Goal: Task Accomplishment & Management: Manage account settings

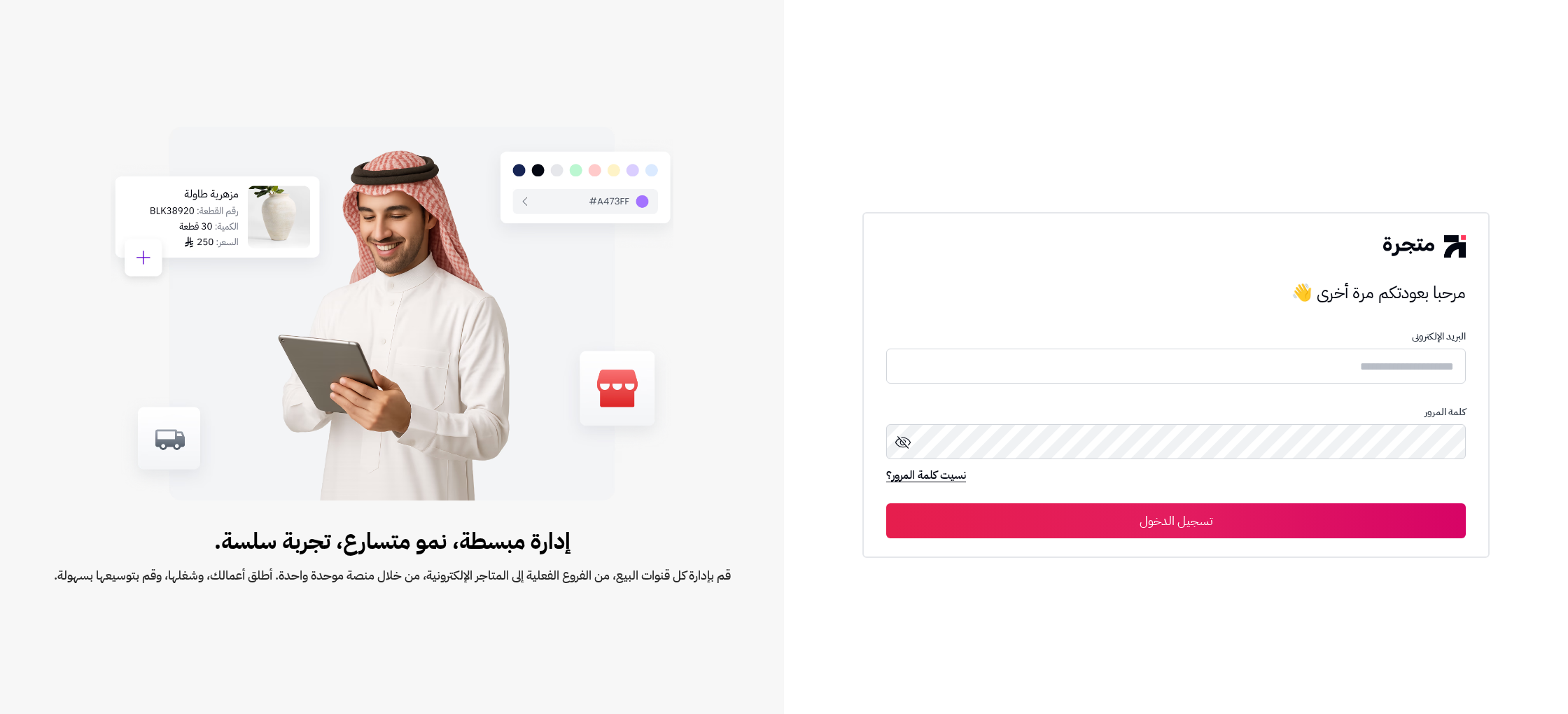
drag, startPoint x: 1373, startPoint y: 374, endPoint x: 1329, endPoint y: 383, distance: 44.9
click at [1369, 371] on input "text" at bounding box center [1176, 366] width 580 height 36
type input "**********"
click at [1328, 523] on button "تسجيل الدخول" at bounding box center [1176, 520] width 580 height 35
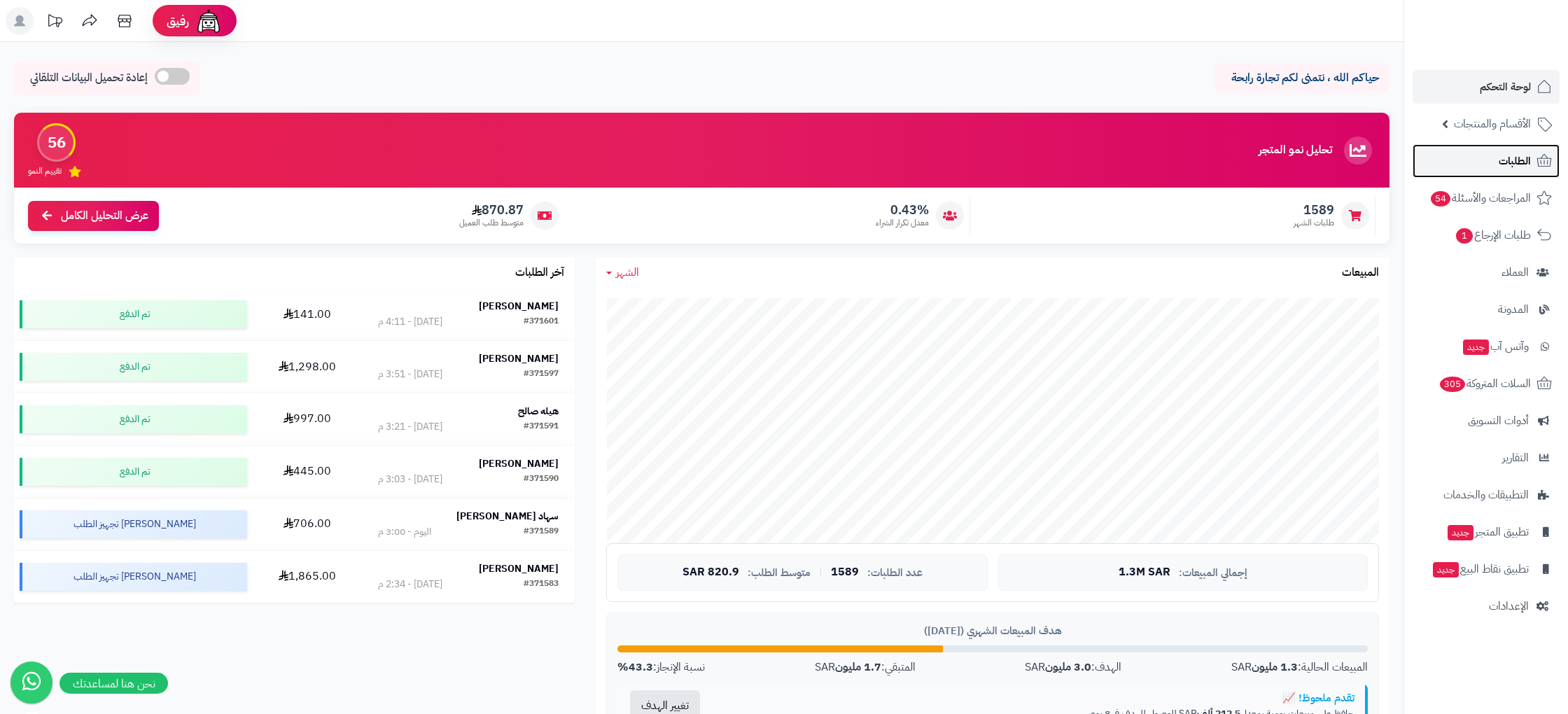
click at [1541, 152] on link "الطلبات" at bounding box center [1486, 161] width 147 height 34
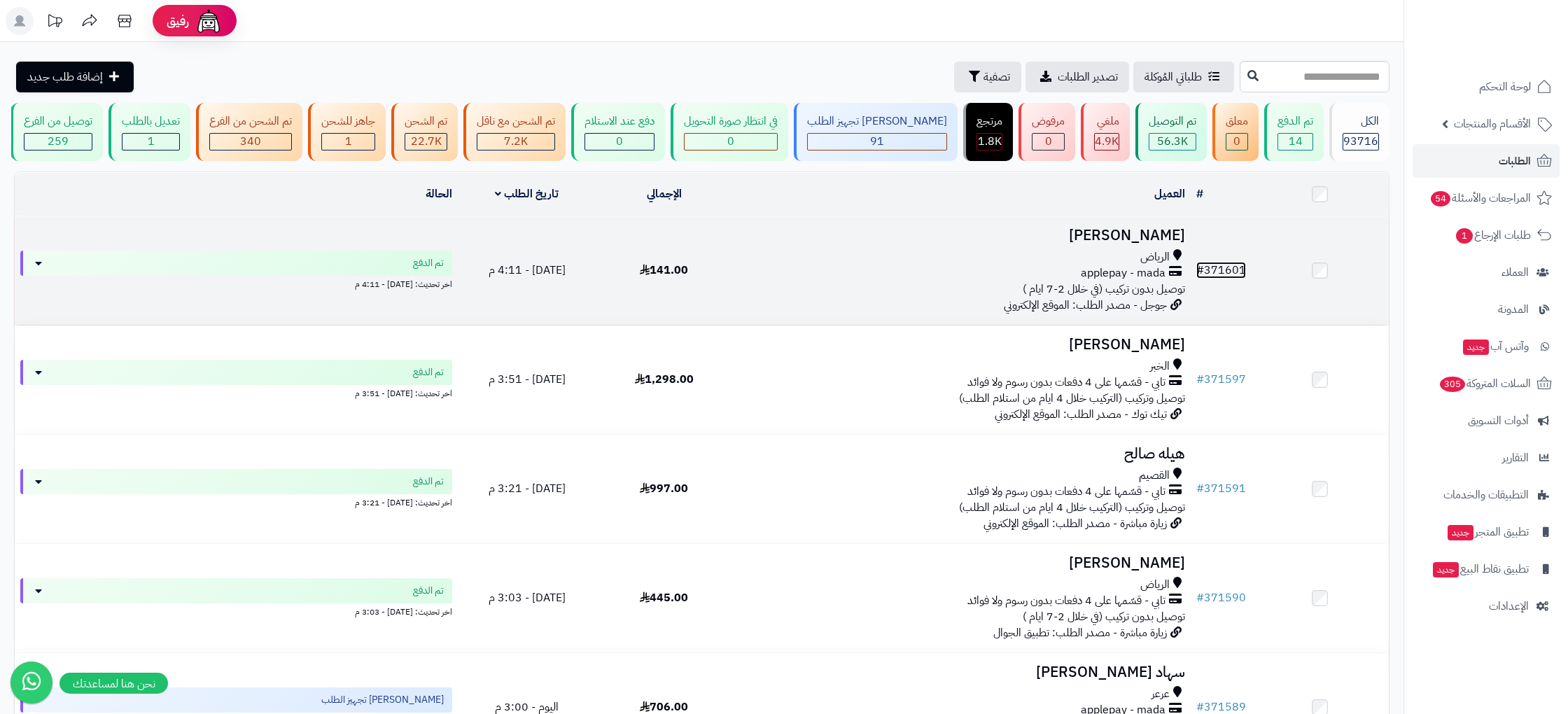
click at [1230, 271] on link "# 371601" at bounding box center [1221, 270] width 49 height 16
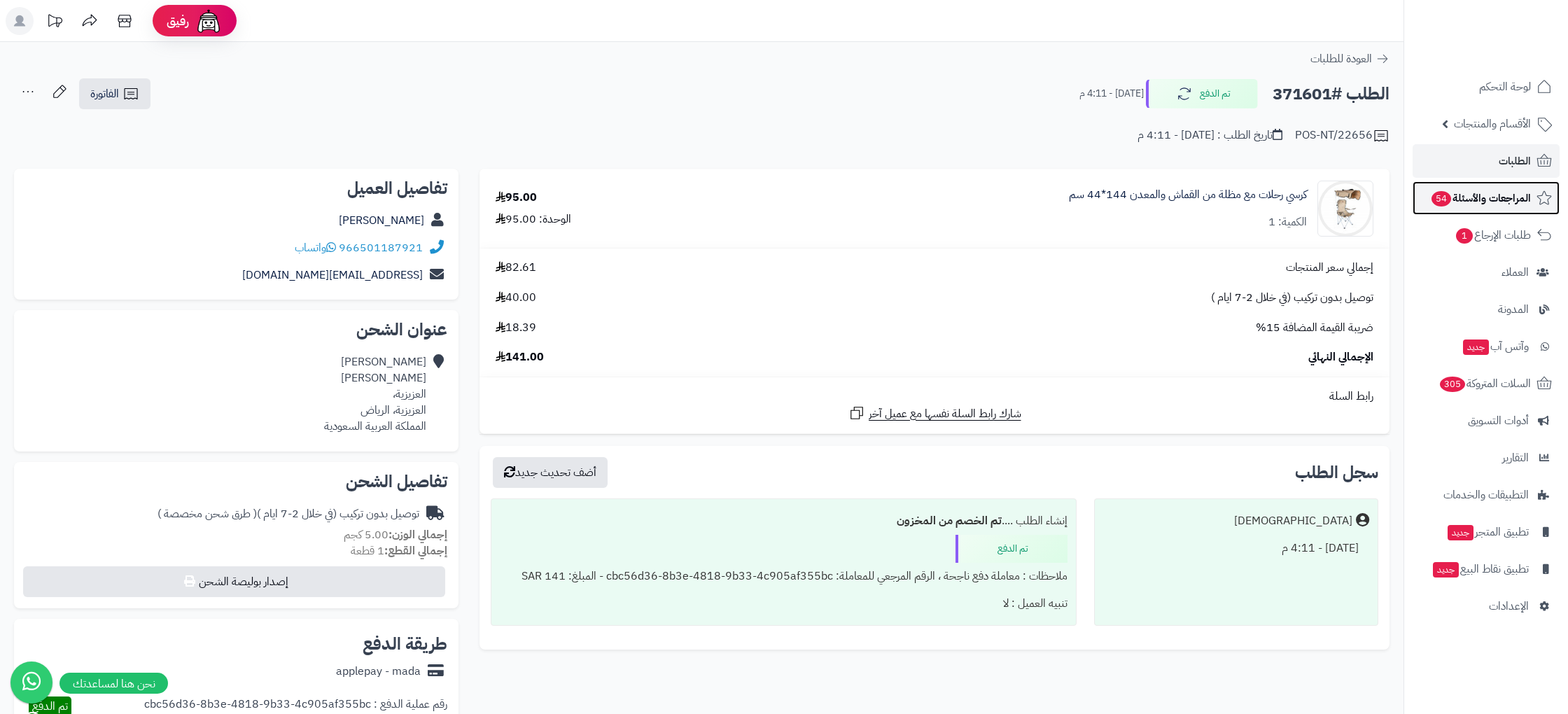
click at [1514, 197] on span "المراجعات والأسئلة 54" at bounding box center [1480, 197] width 101 height 19
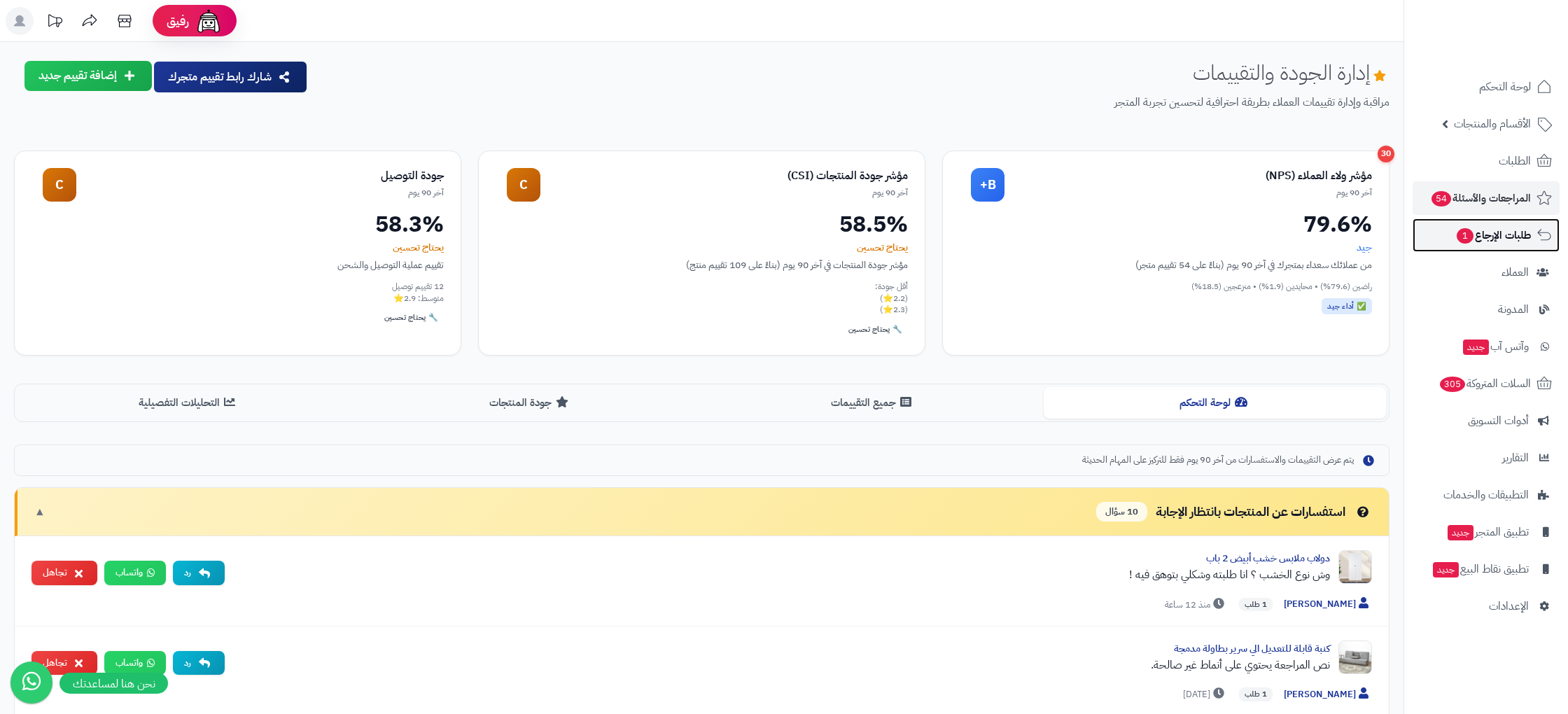
click at [1505, 228] on span "طلبات الإرجاع 1" at bounding box center [1493, 234] width 76 height 19
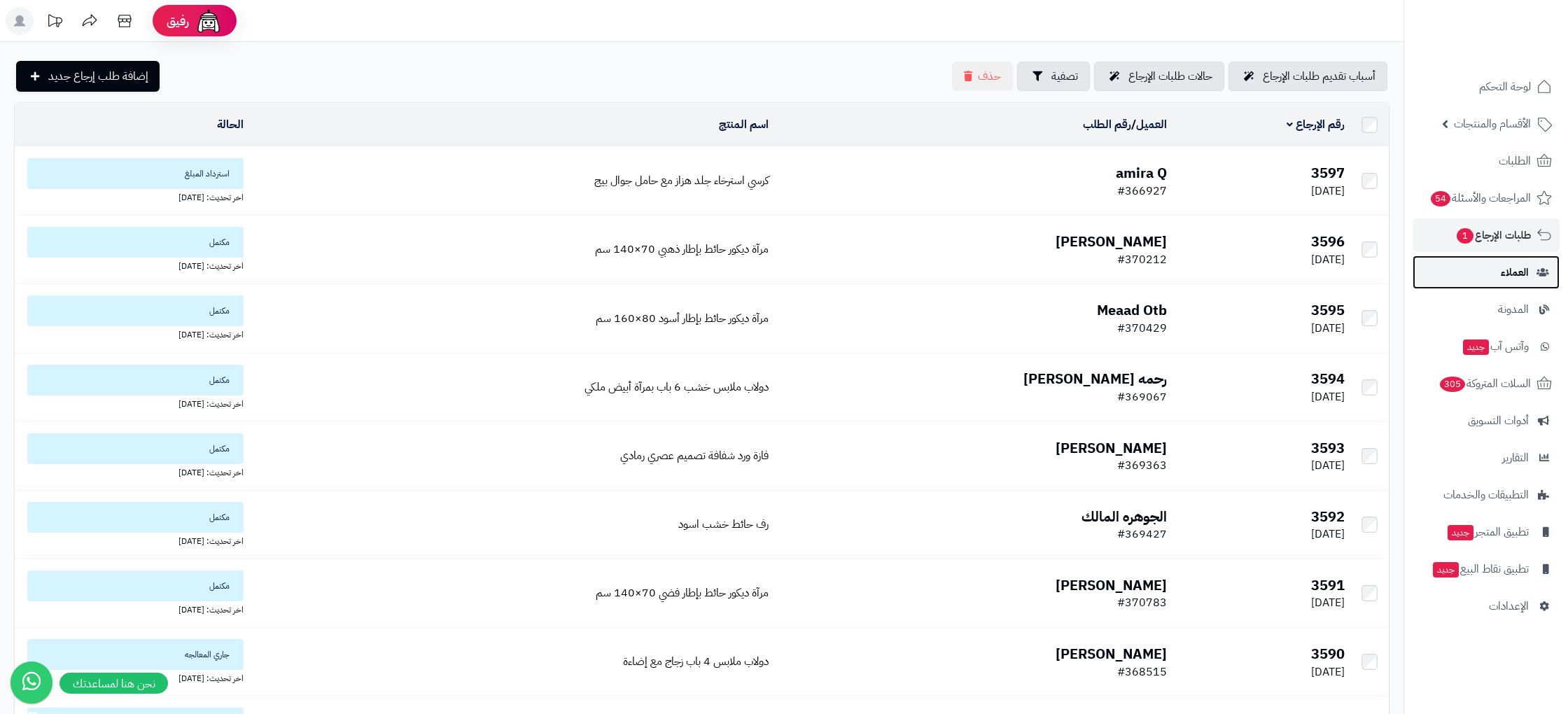
click at [1505, 264] on span "العملاء" at bounding box center [1515, 272] width 28 height 19
click at [1525, 90] on span "لوحة التحكم" at bounding box center [1506, 86] width 51 height 19
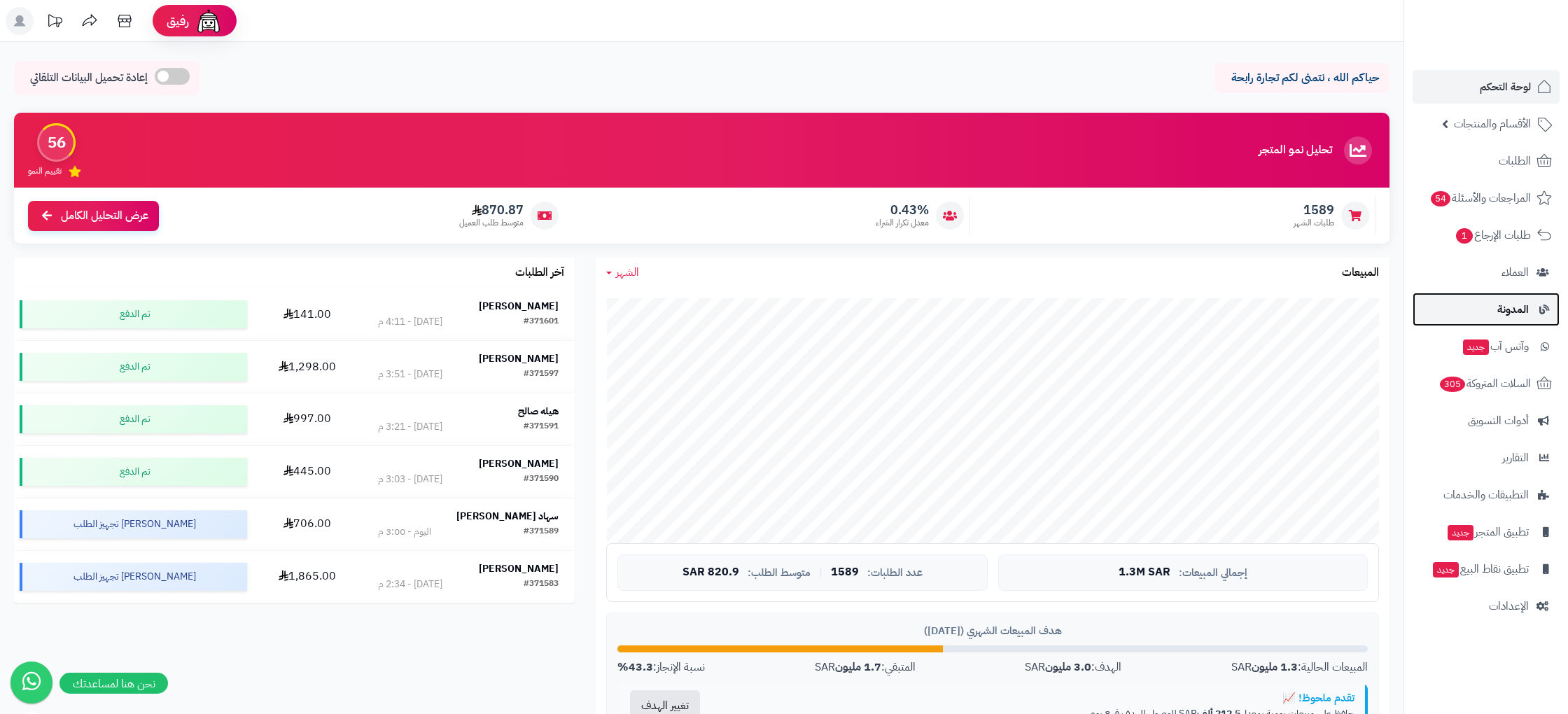
click at [1487, 295] on link "المدونة" at bounding box center [1486, 309] width 147 height 34
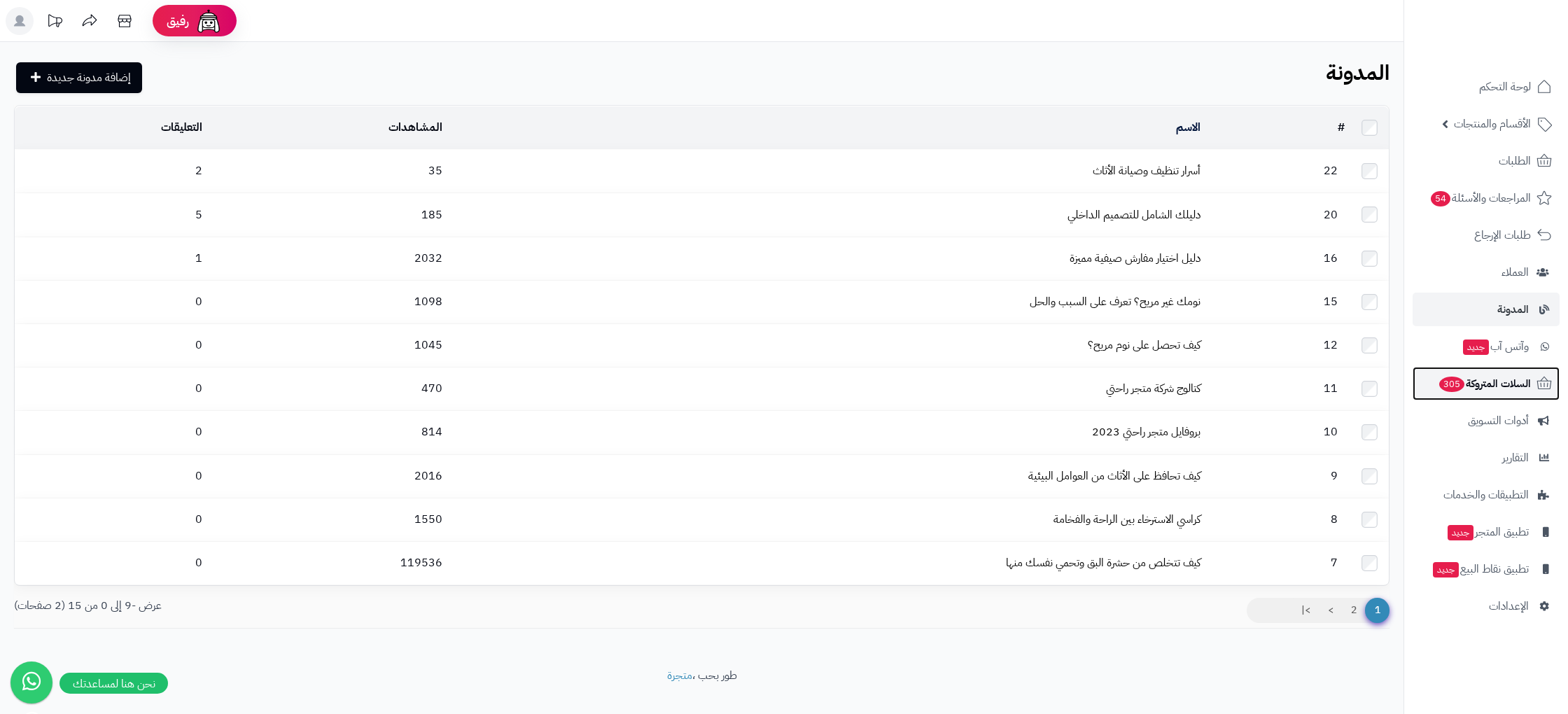
click at [1529, 367] on link "السلات المتروكة 305" at bounding box center [1486, 383] width 147 height 34
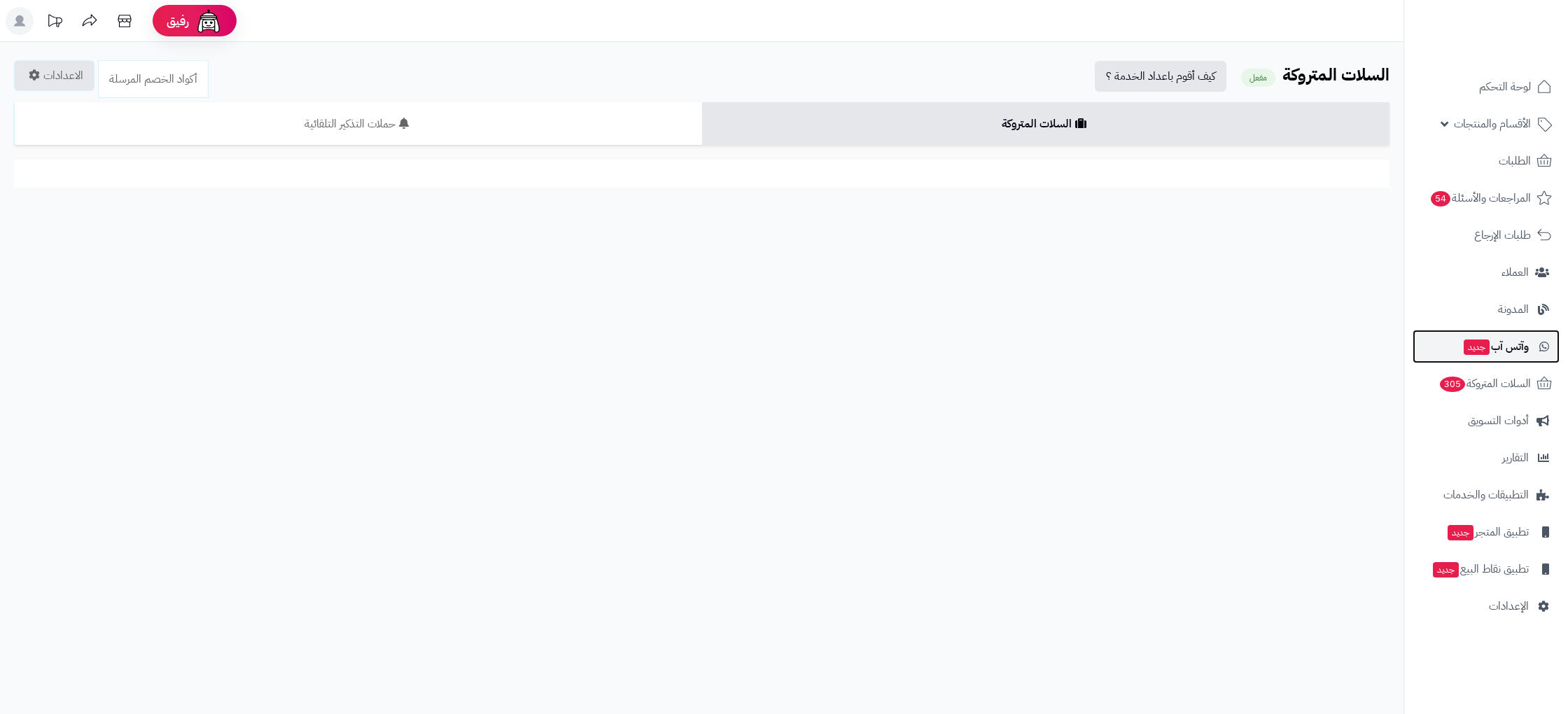
click at [1496, 354] on span "وآتس آب جديد" at bounding box center [1496, 346] width 67 height 19
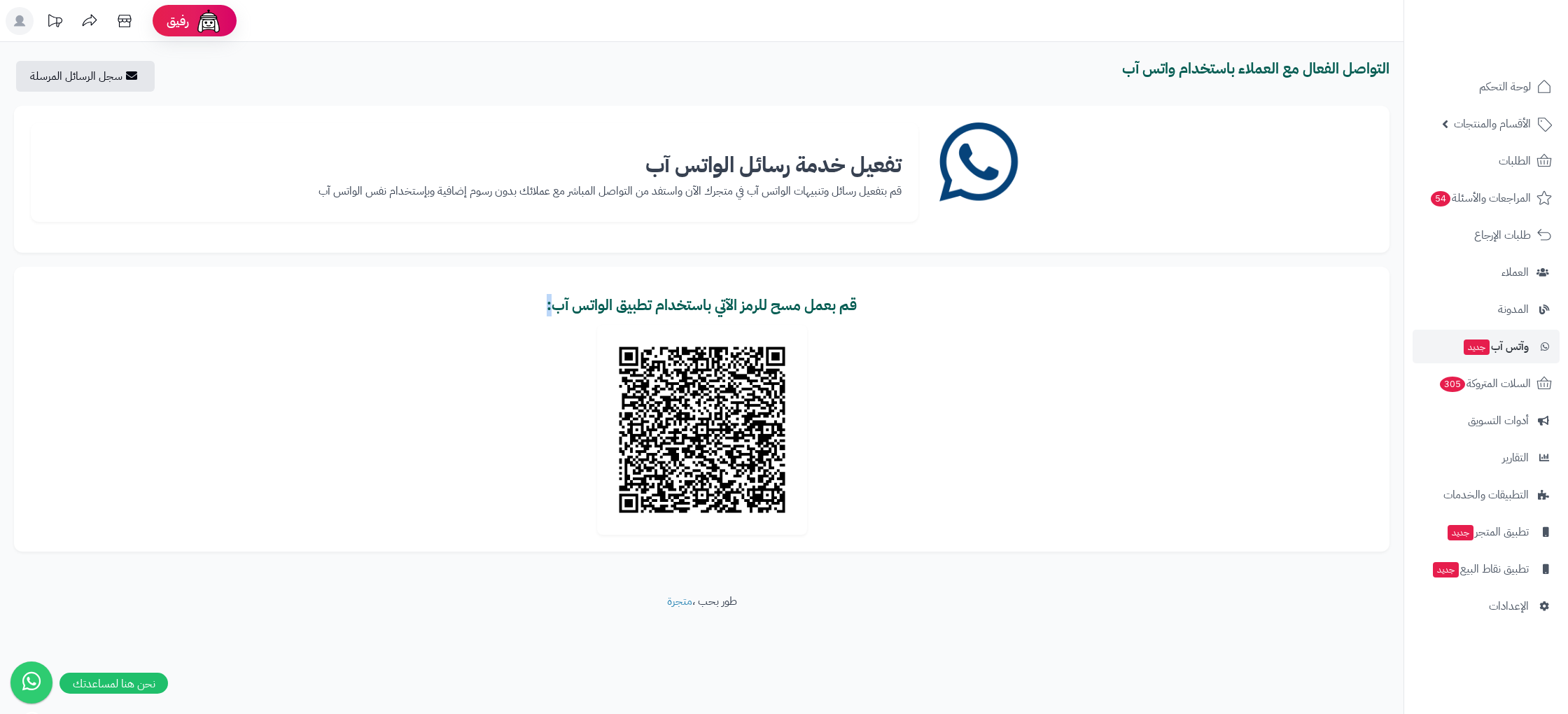
drag, startPoint x: 740, startPoint y: 314, endPoint x: 1094, endPoint y: 324, distance: 354.1
click at [1094, 324] on div "قم بعمل مسح للرمز الآتي باستخدام تطبيق الواتس آب: جاري تحميل الرمز..." at bounding box center [702, 415] width 1342 height 237
click at [18, 15] on rect at bounding box center [19, 21] width 28 height 28
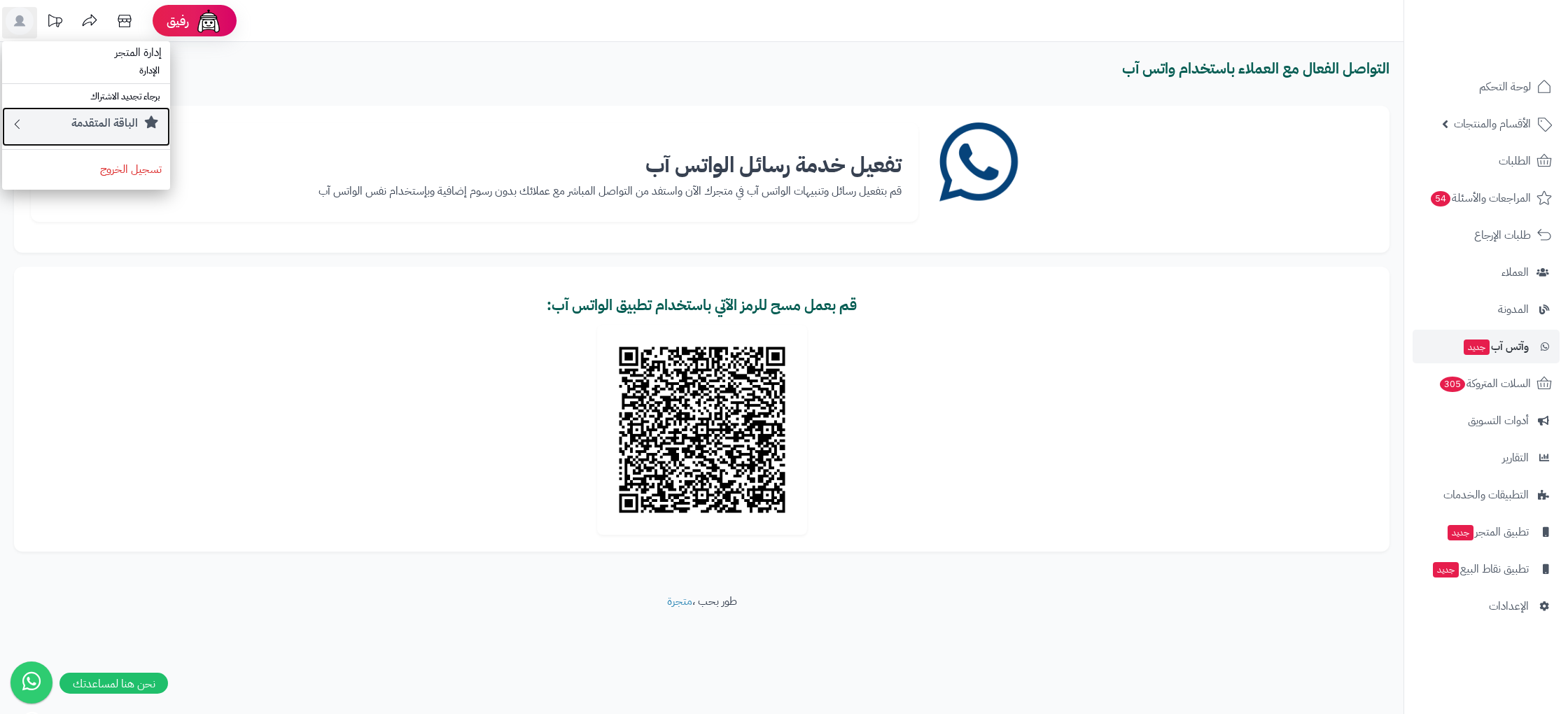
click at [101, 110] on link "الباقة المتقدمة" at bounding box center [86, 126] width 168 height 39
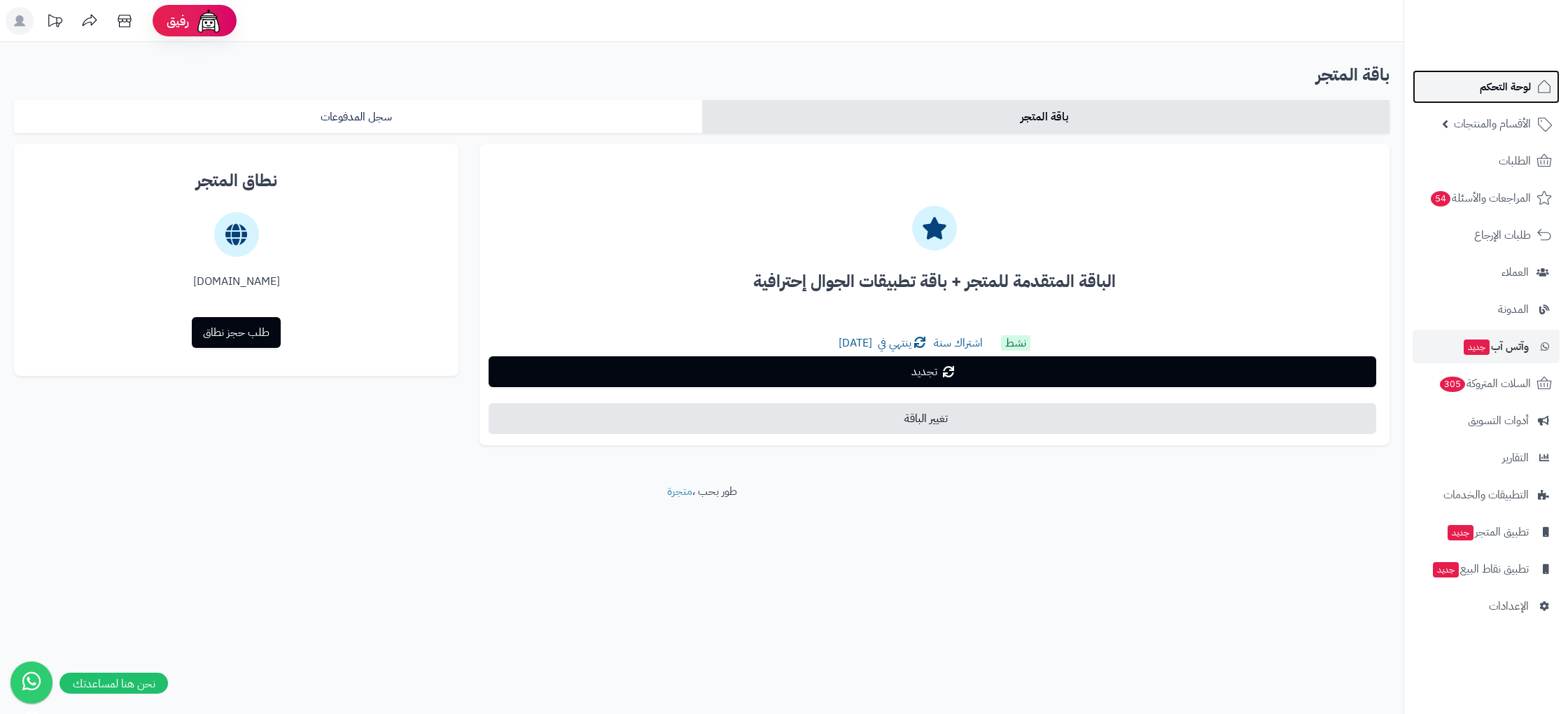
click at [1510, 91] on span "لوحة التحكم" at bounding box center [1506, 86] width 51 height 19
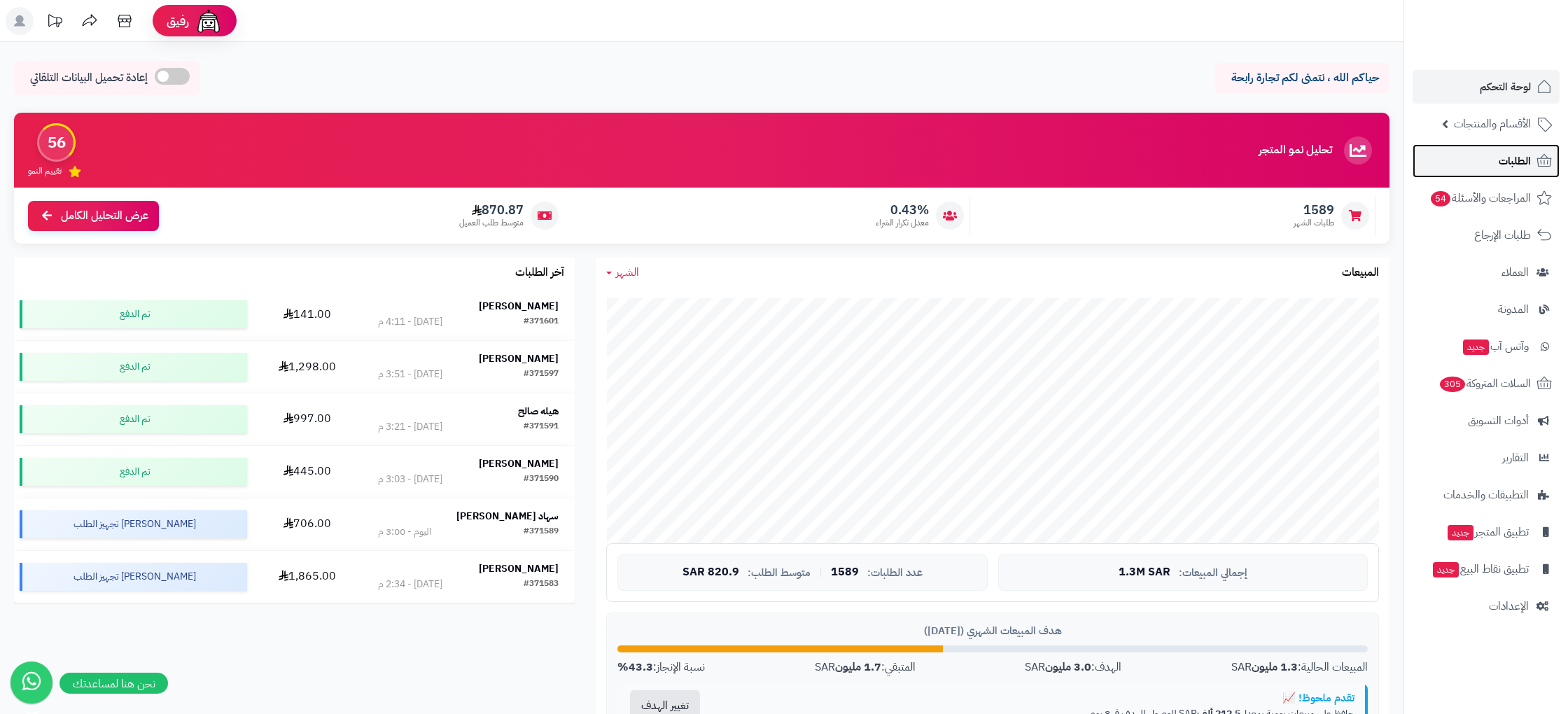
click at [1498, 151] on link "الطلبات" at bounding box center [1486, 161] width 147 height 34
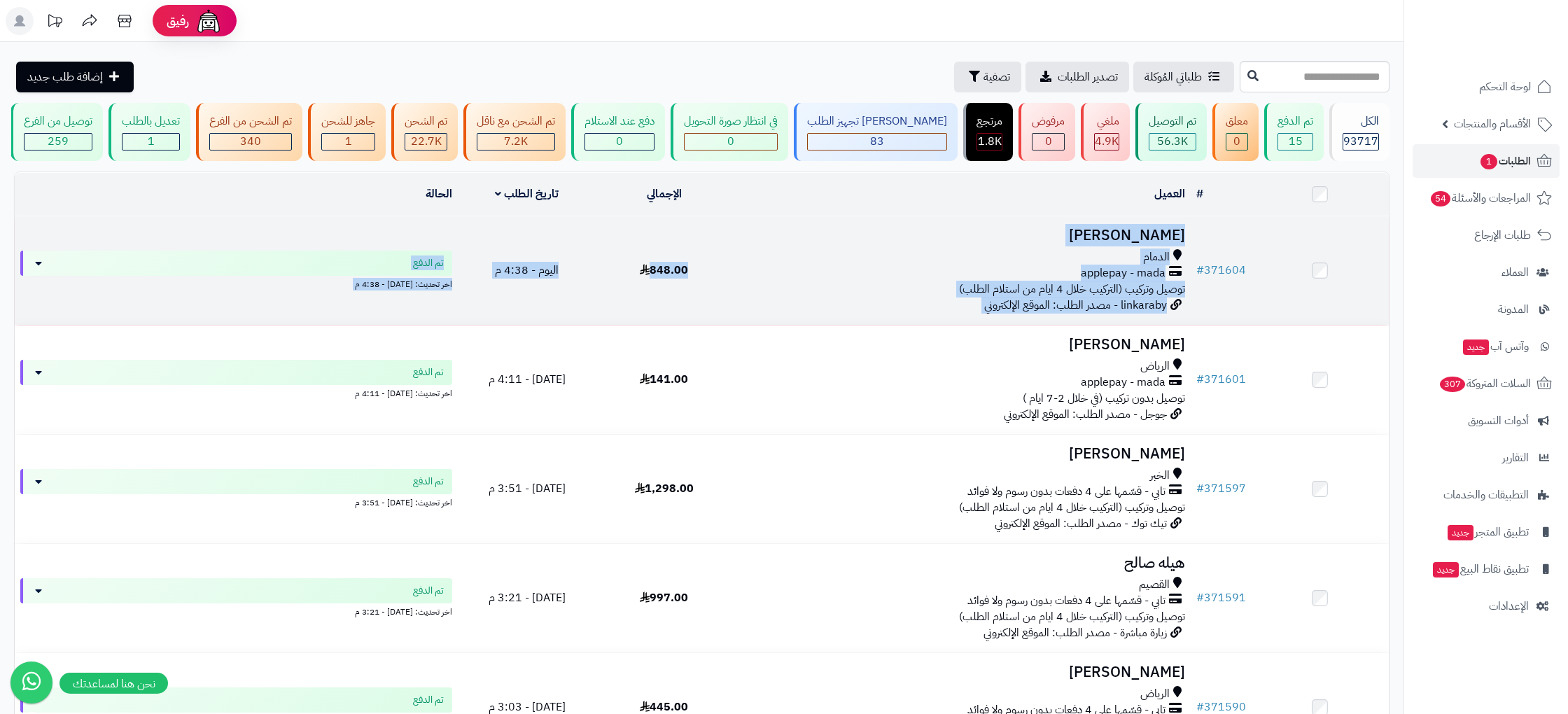
click at [1239, 272] on link "# 371604" at bounding box center [1221, 270] width 49 height 16
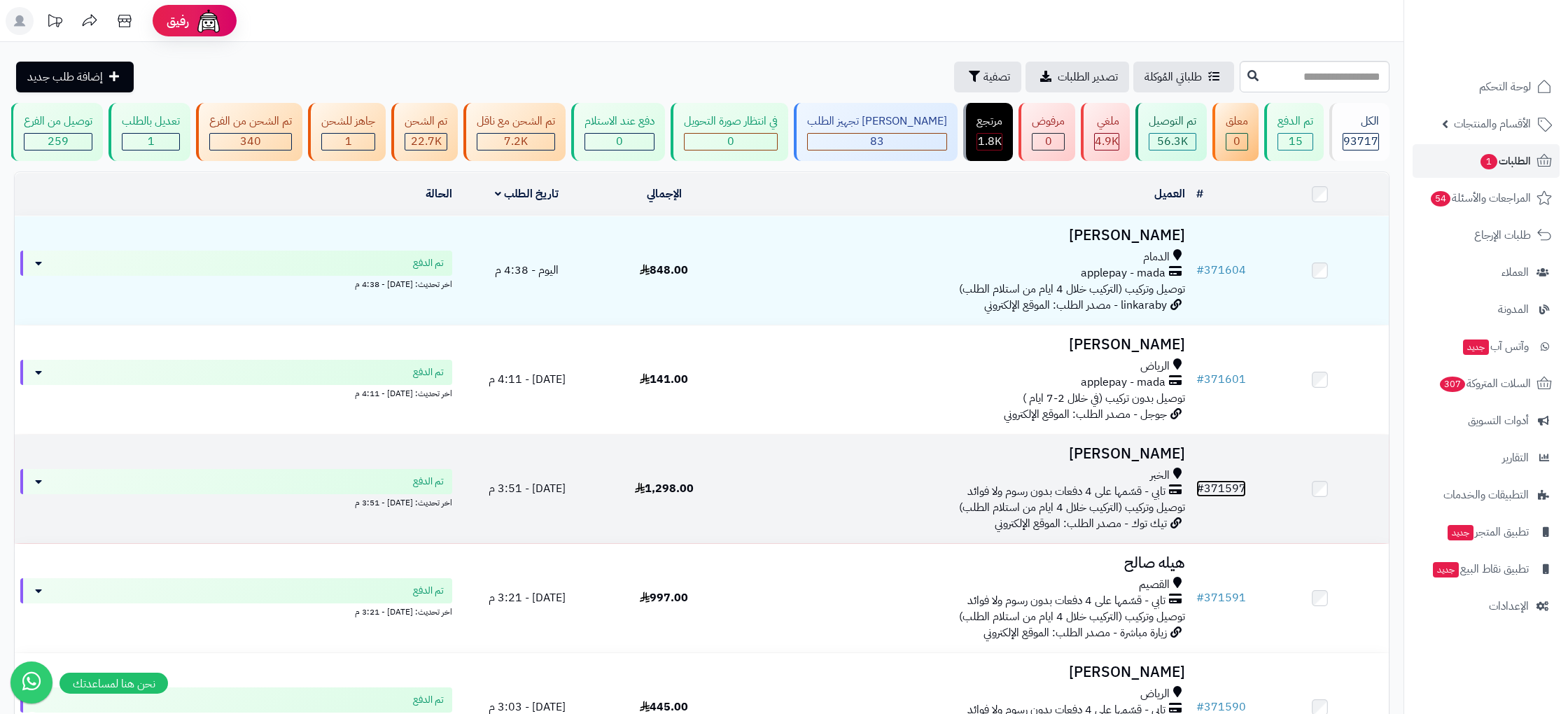
click at [1209, 487] on link "# 371597" at bounding box center [1221, 488] width 49 height 16
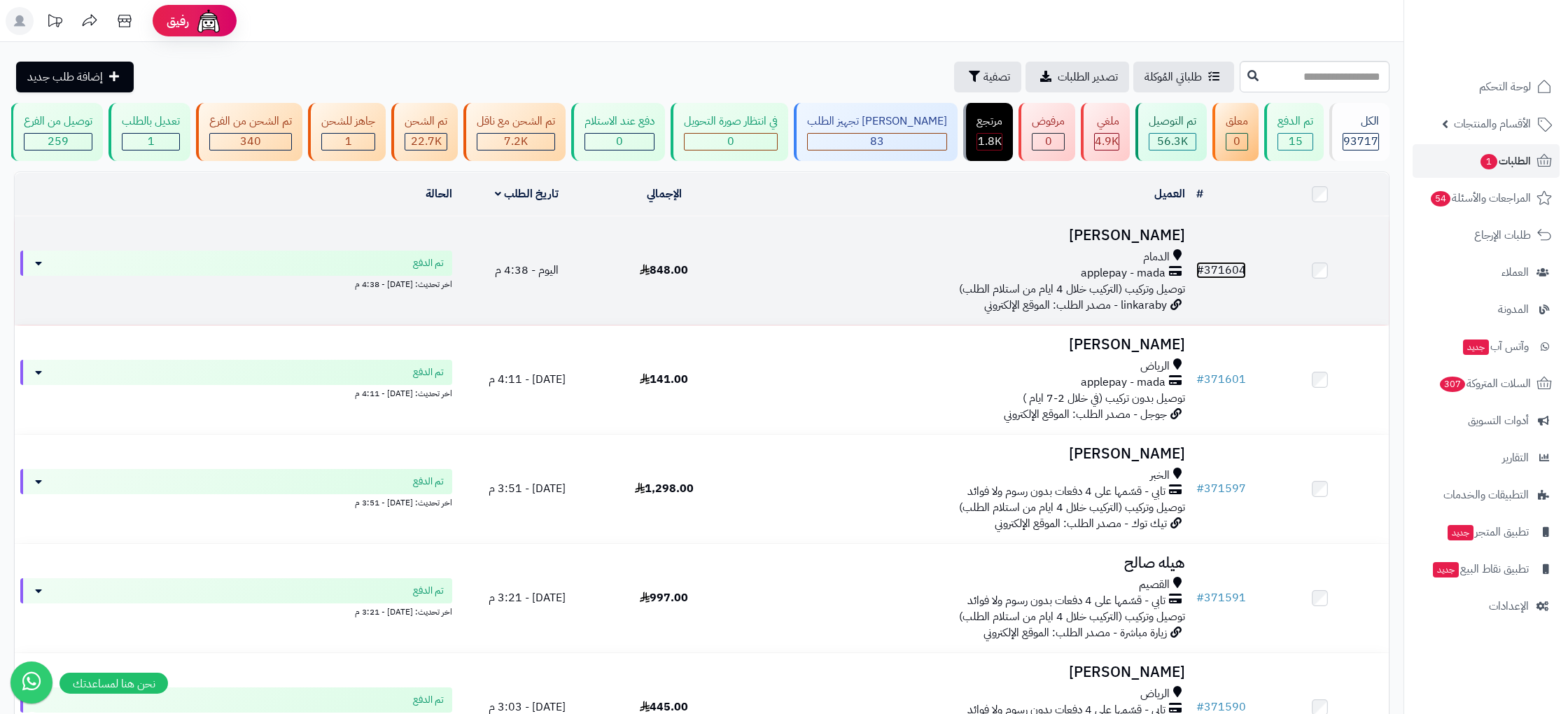
click at [1200, 269] on span "#" at bounding box center [1200, 270] width 7 height 16
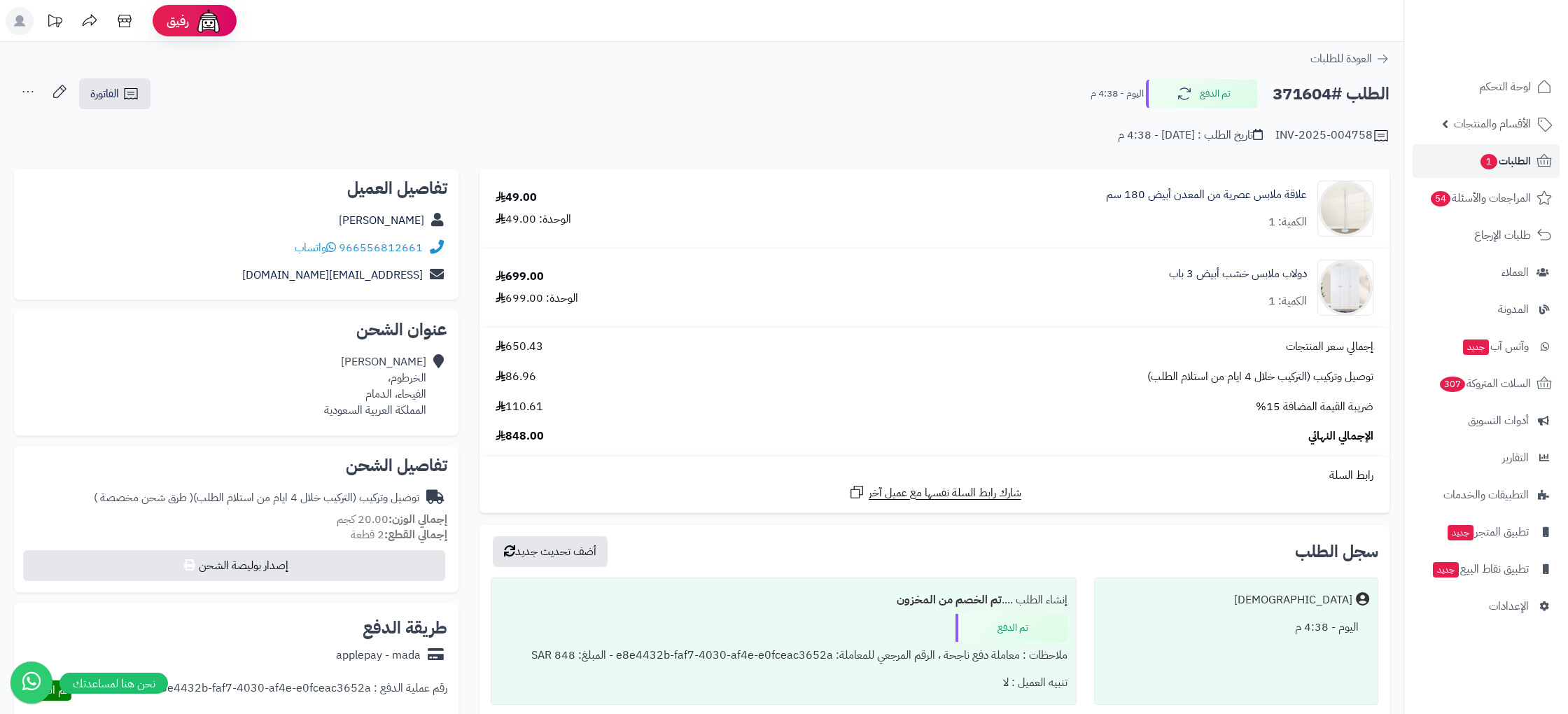
click at [482, 133] on div "INV-2025-004758 تاريخ الطلب : [DATE] - 4:38 م" at bounding box center [702, 127] width 1376 height 34
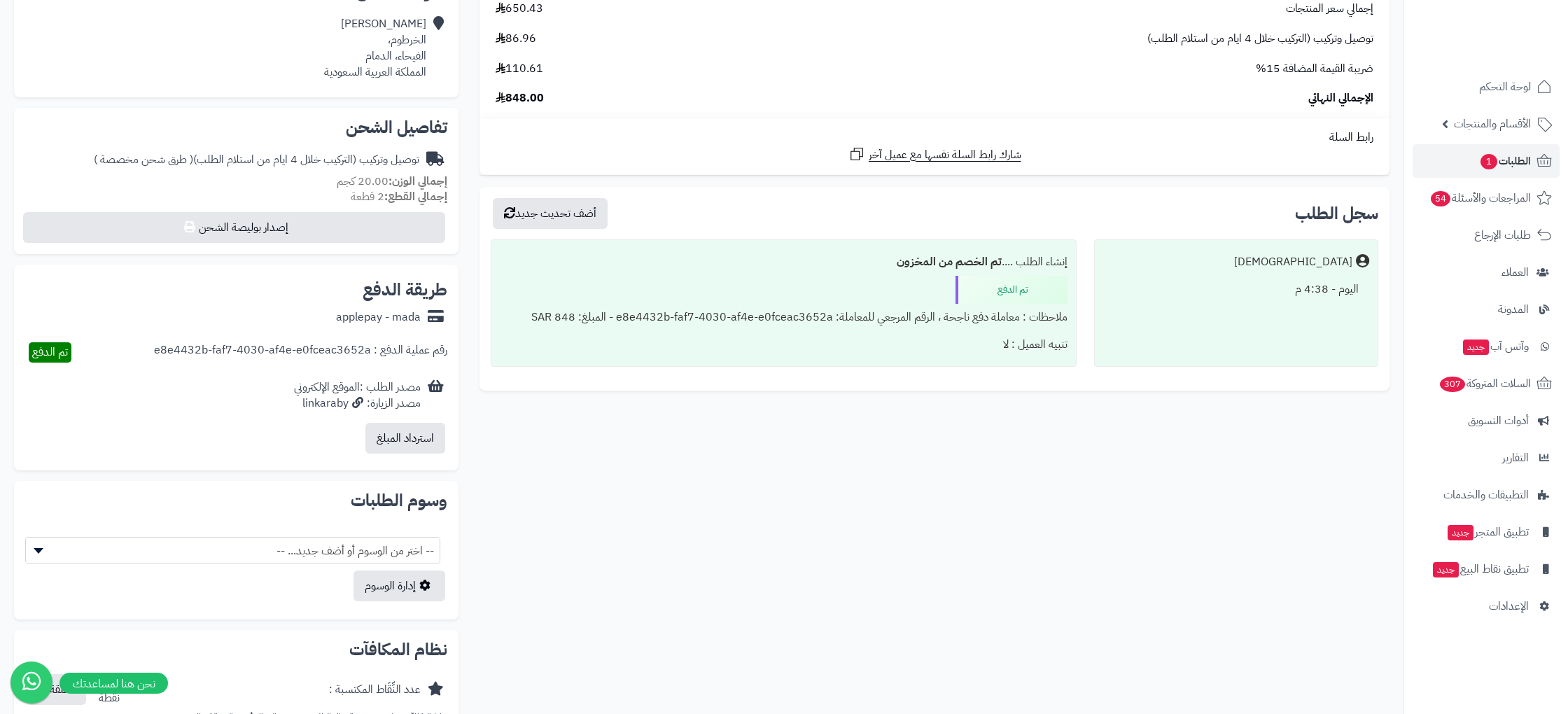
scroll to position [339, 0]
drag, startPoint x: 339, startPoint y: 400, endPoint x: 282, endPoint y: 400, distance: 57.0
click at [282, 400] on div "مصدر الطلب :الموقع الإلكتروني مصدر الزيارة: linkaraby" at bounding box center [236, 393] width 422 height 43
click at [338, 559] on span "-- اختر من الوسوم أو أضف جديد... --" at bounding box center [232, 549] width 413 height 27
drag, startPoint x: 859, startPoint y: 491, endPoint x: 920, endPoint y: 487, distance: 61.1
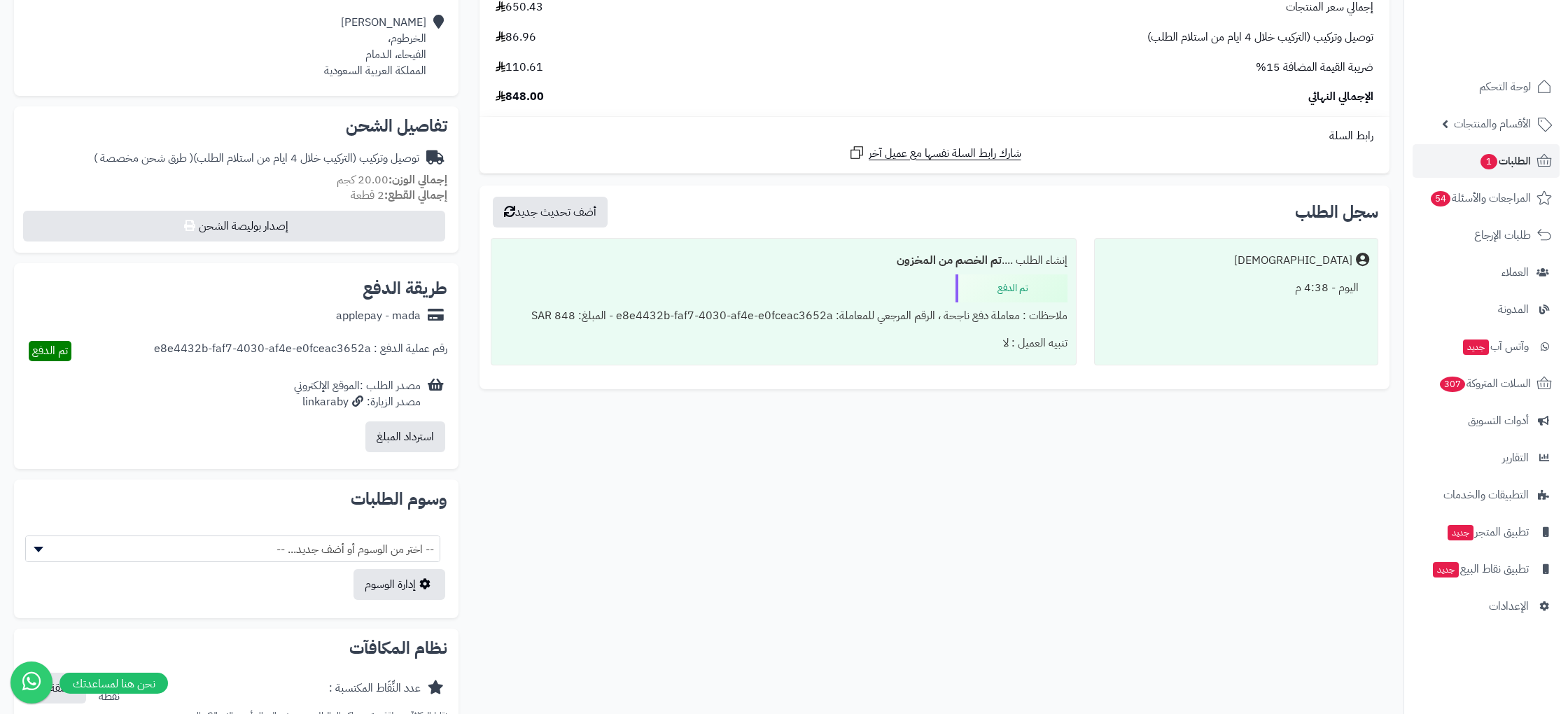
click at [859, 491] on div "**********" at bounding box center [702, 286] width 1397 height 914
click at [1531, 97] on link "لوحة التحكم" at bounding box center [1486, 87] width 147 height 34
click at [1531, 624] on nav "لوحة التحكم الأقسام والمنتجات المنتجات الأقسام الماركات مواصفات المنتجات مواصفا…" at bounding box center [1486, 374] width 165 height 714
click at [1529, 617] on link "الإعدادات" at bounding box center [1486, 605] width 147 height 34
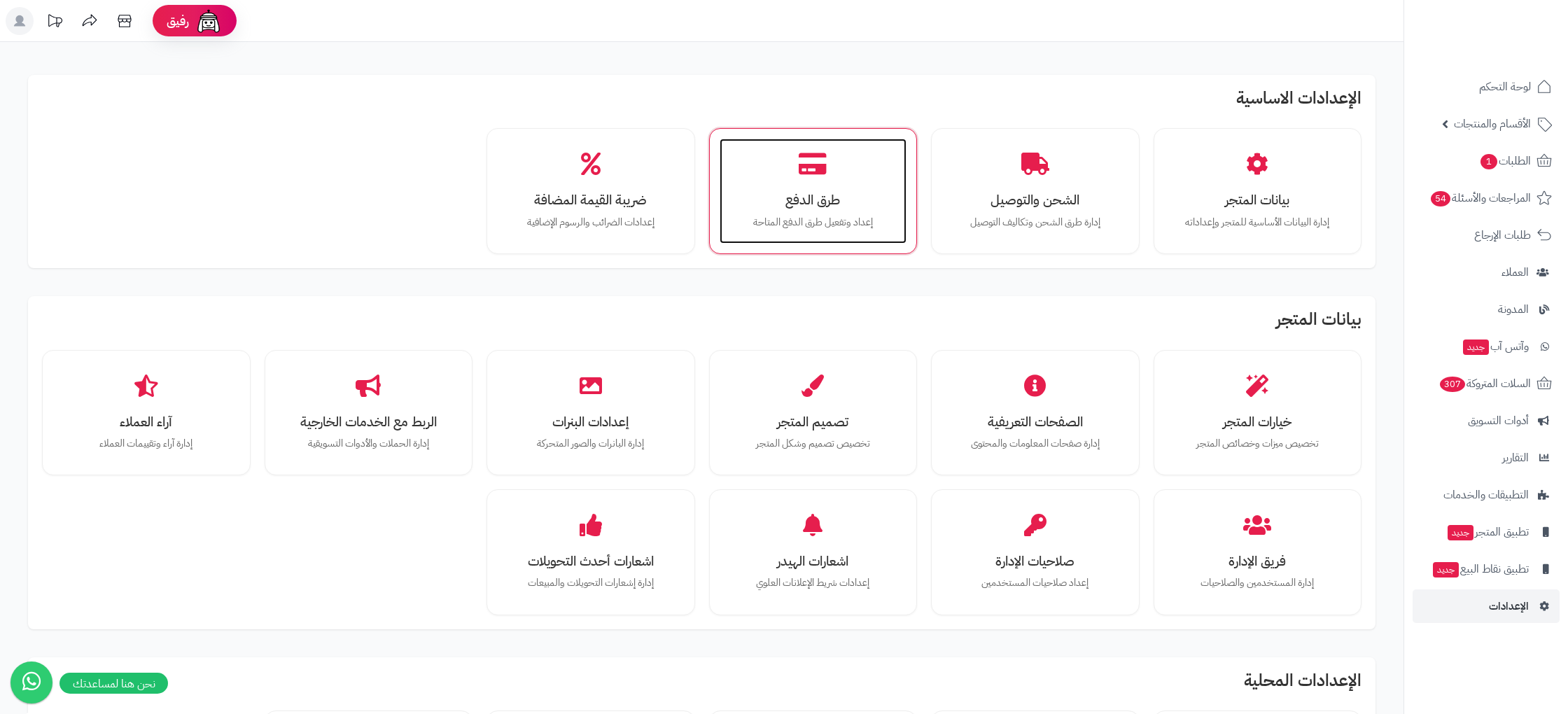
click at [857, 165] on div "طرق الدفع إعداد وتفعيل طرق الدفع المتاحة" at bounding box center [813, 191] width 188 height 105
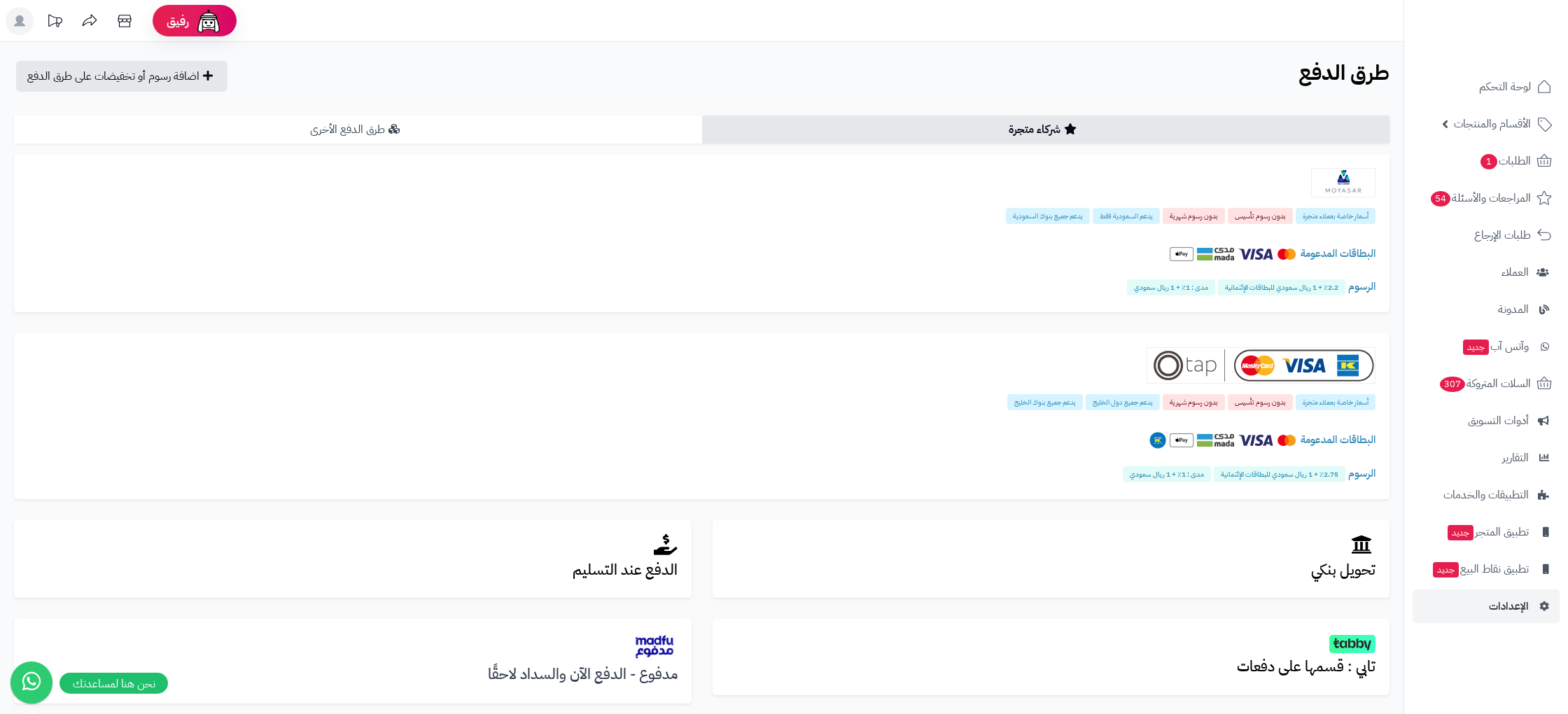
click at [501, 136] on link "طرق الدفع الأخرى" at bounding box center [358, 129] width 688 height 28
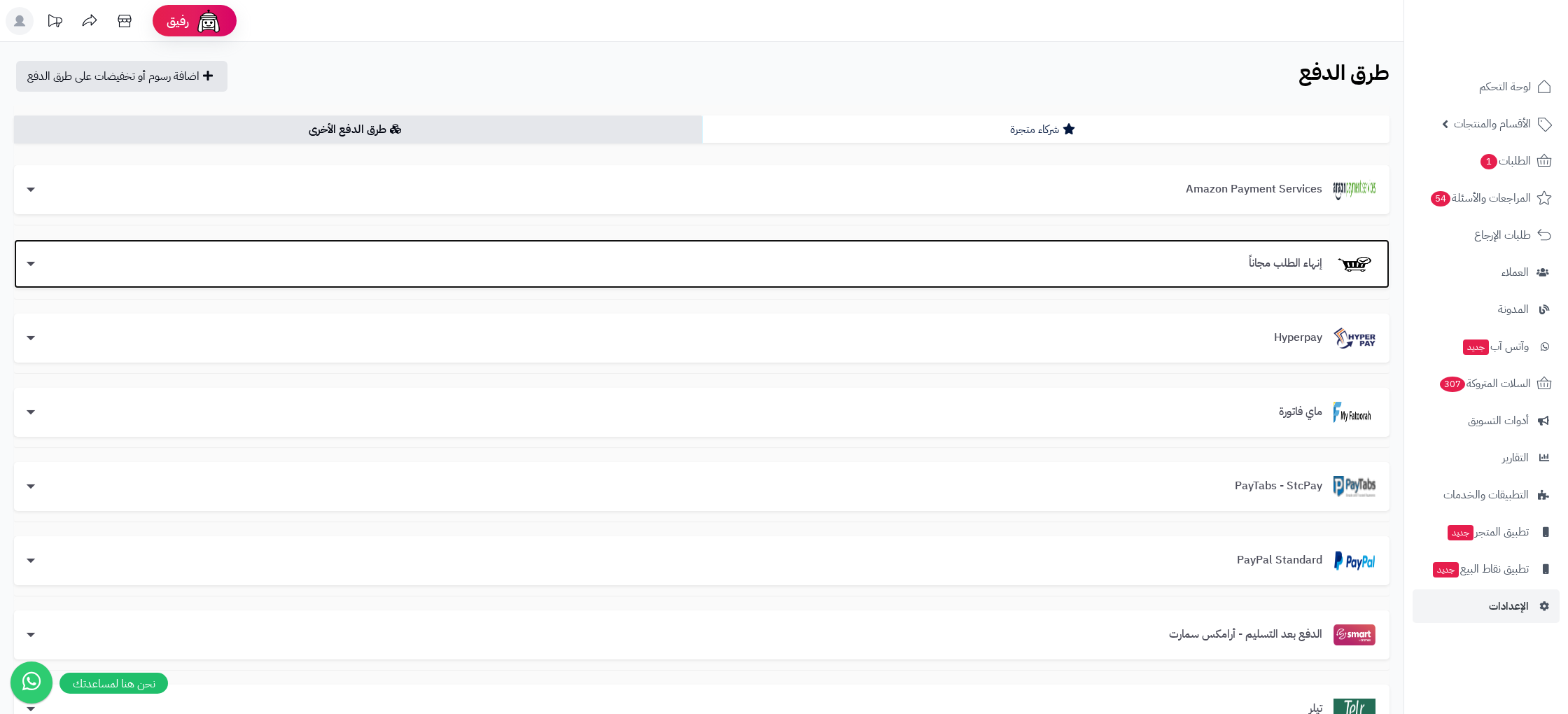
click at [1260, 285] on div "إنهاء الطلب مجاناً" at bounding box center [702, 264] width 1376 height 49
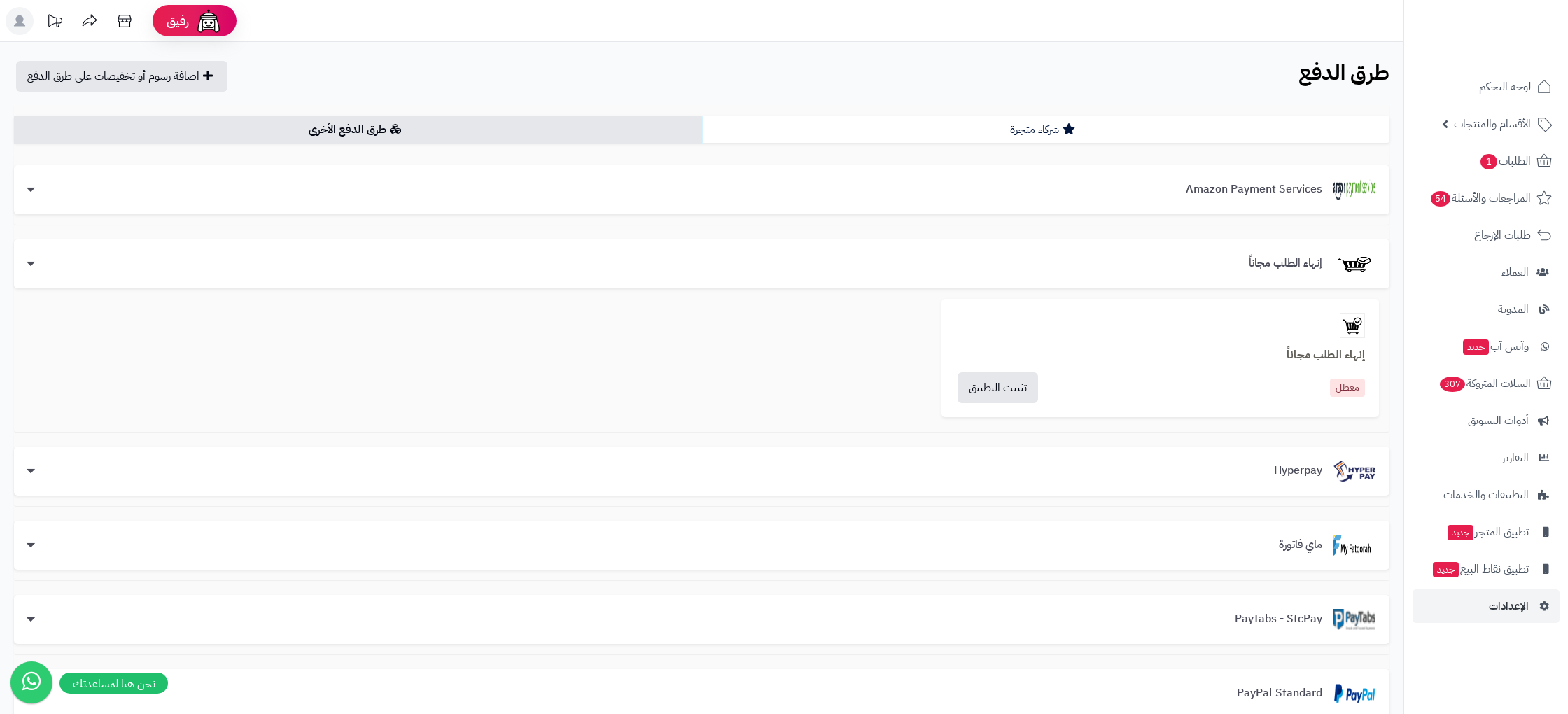
click at [1058, 110] on div "**********" at bounding box center [702, 607] width 1376 height 1005
click at [1056, 127] on link "شركاء متجرة" at bounding box center [1047, 129] width 688 height 28
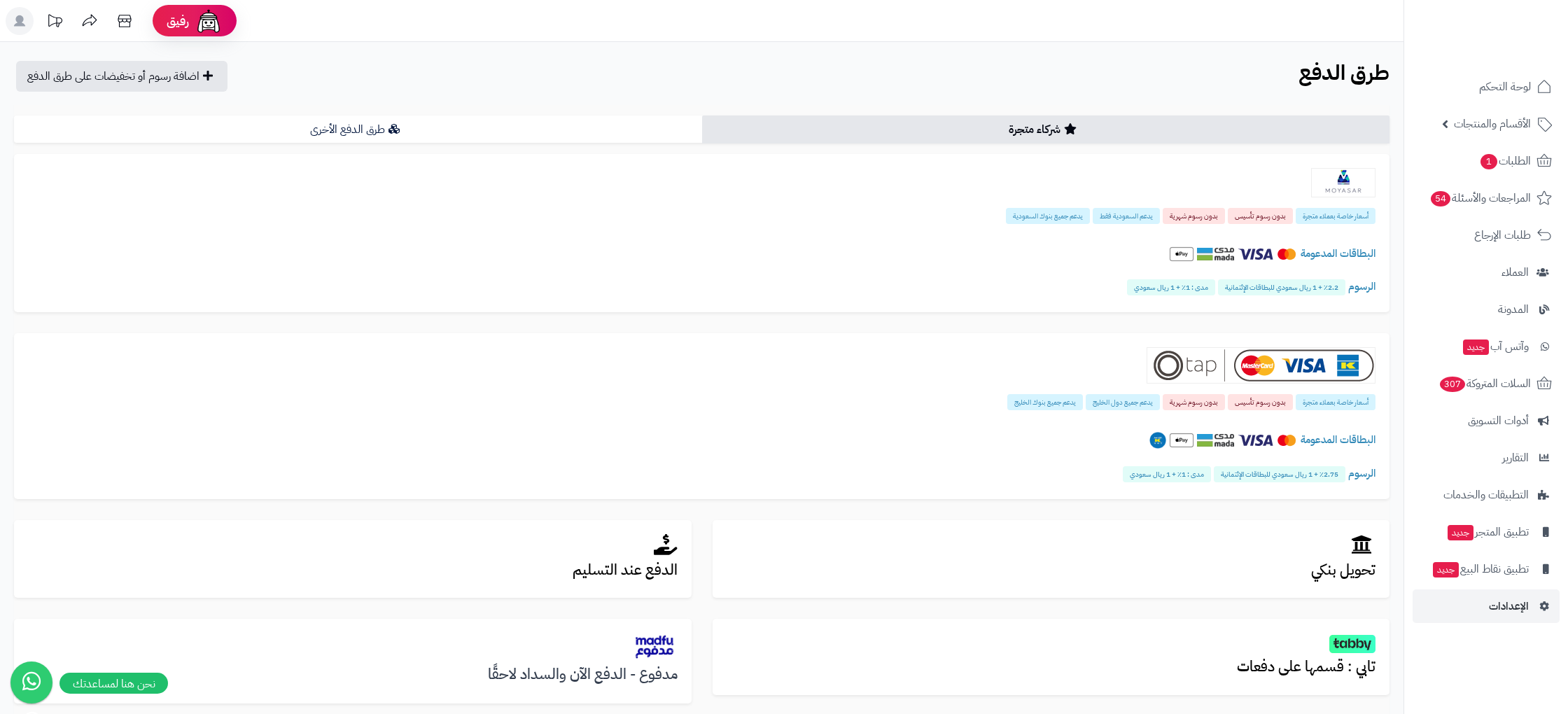
scroll to position [4, 0]
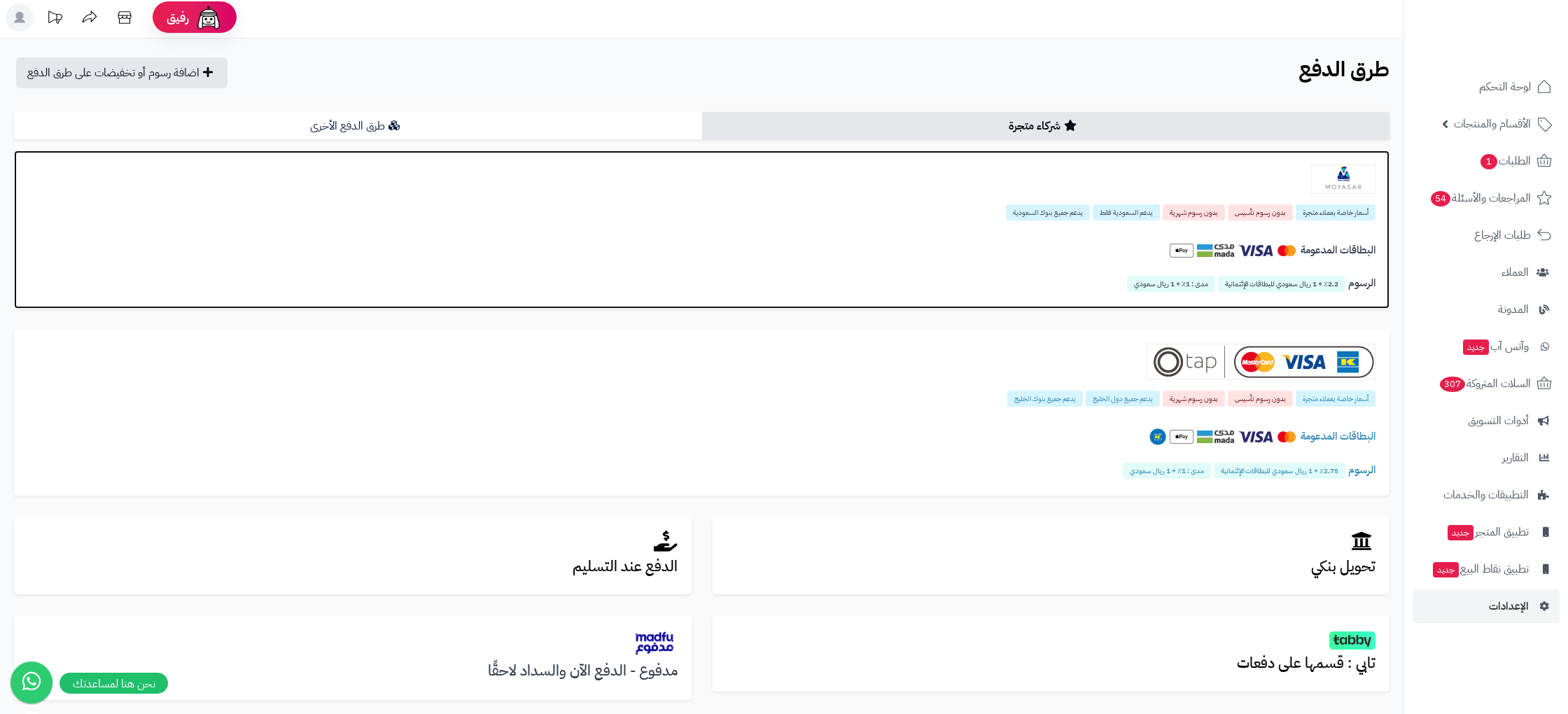
click at [1095, 218] on div "أسعار خاصة بعملاء متجرة بدون رسوم تأسيس بدون رسوم شهرية يدعم السعودية فقط يدعم …" at bounding box center [702, 212] width 1348 height 16
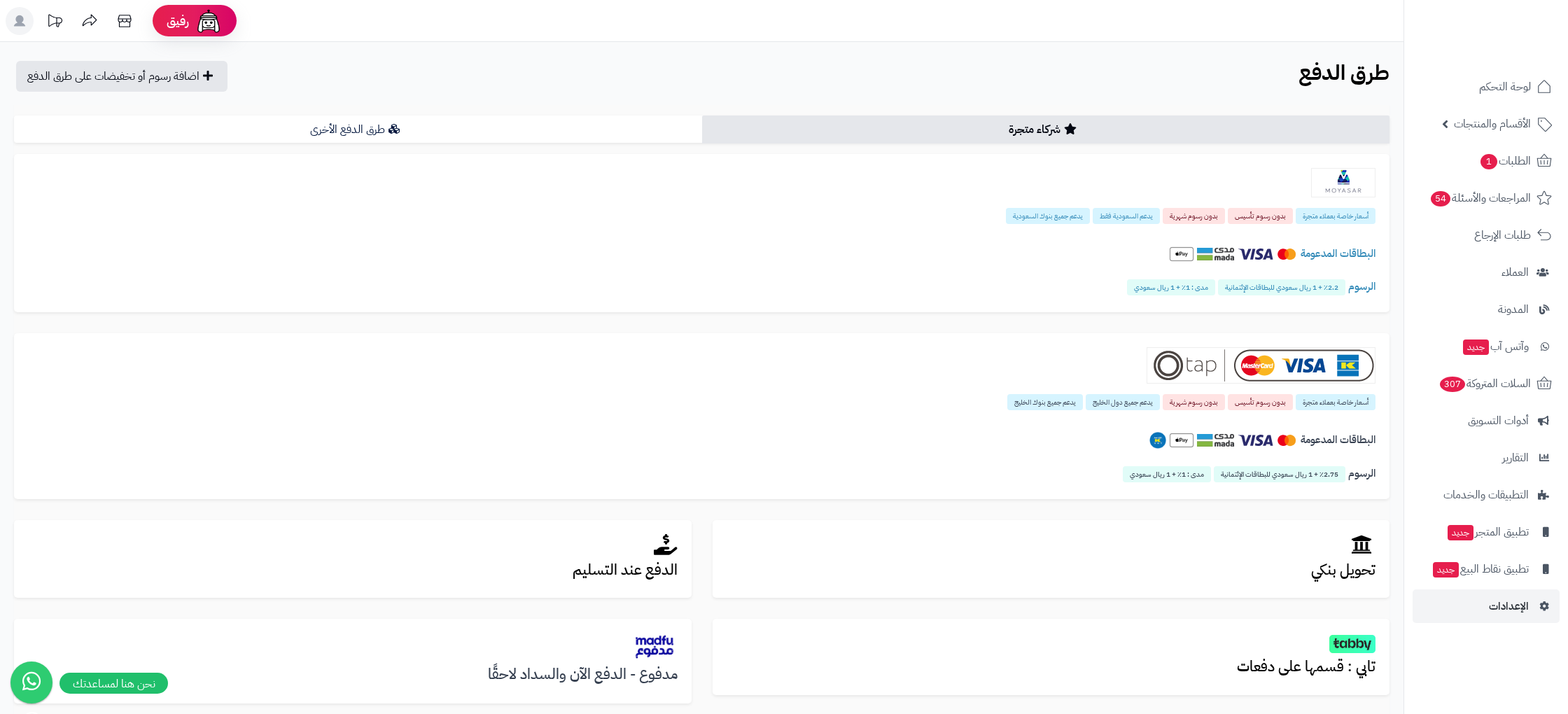
scroll to position [228, 0]
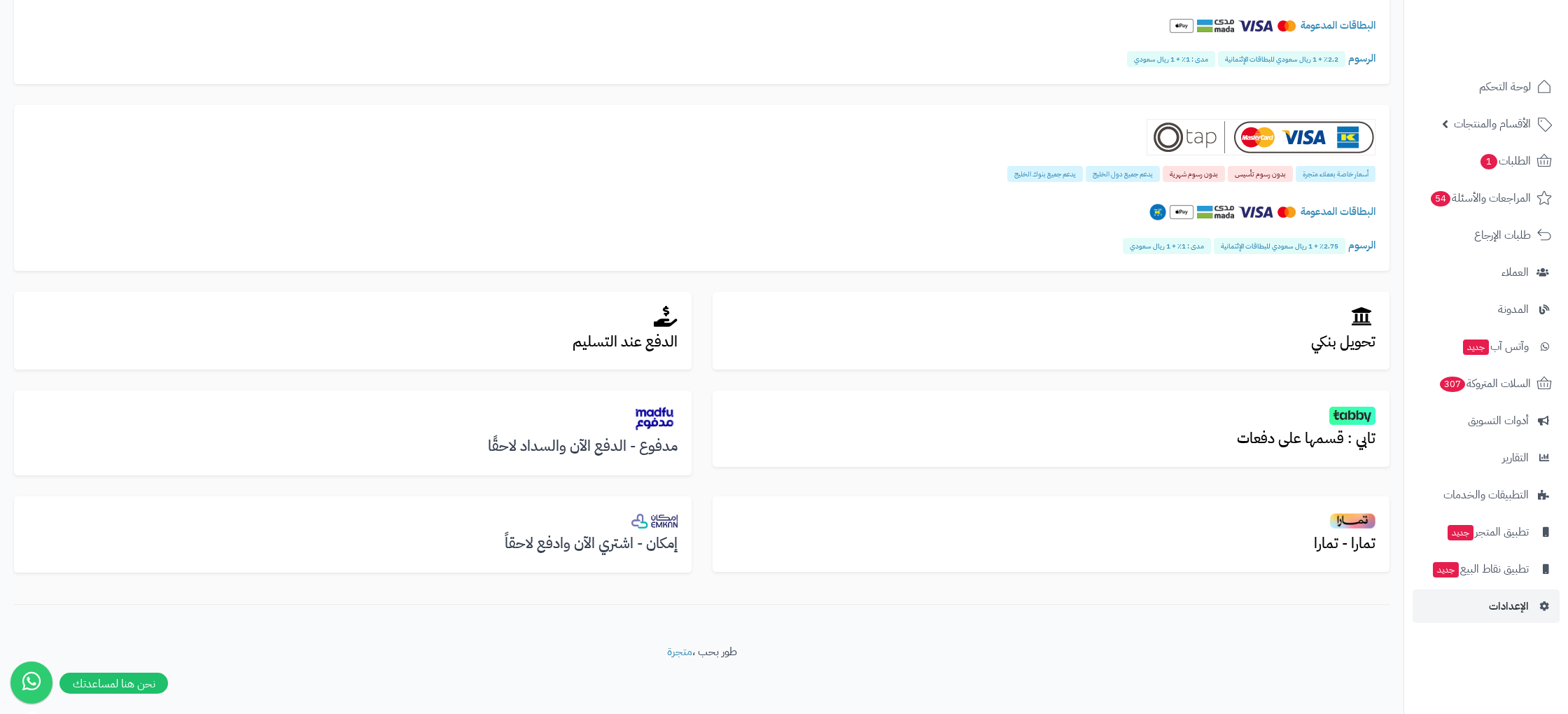
click at [662, 414] on img at bounding box center [654, 418] width 47 height 27
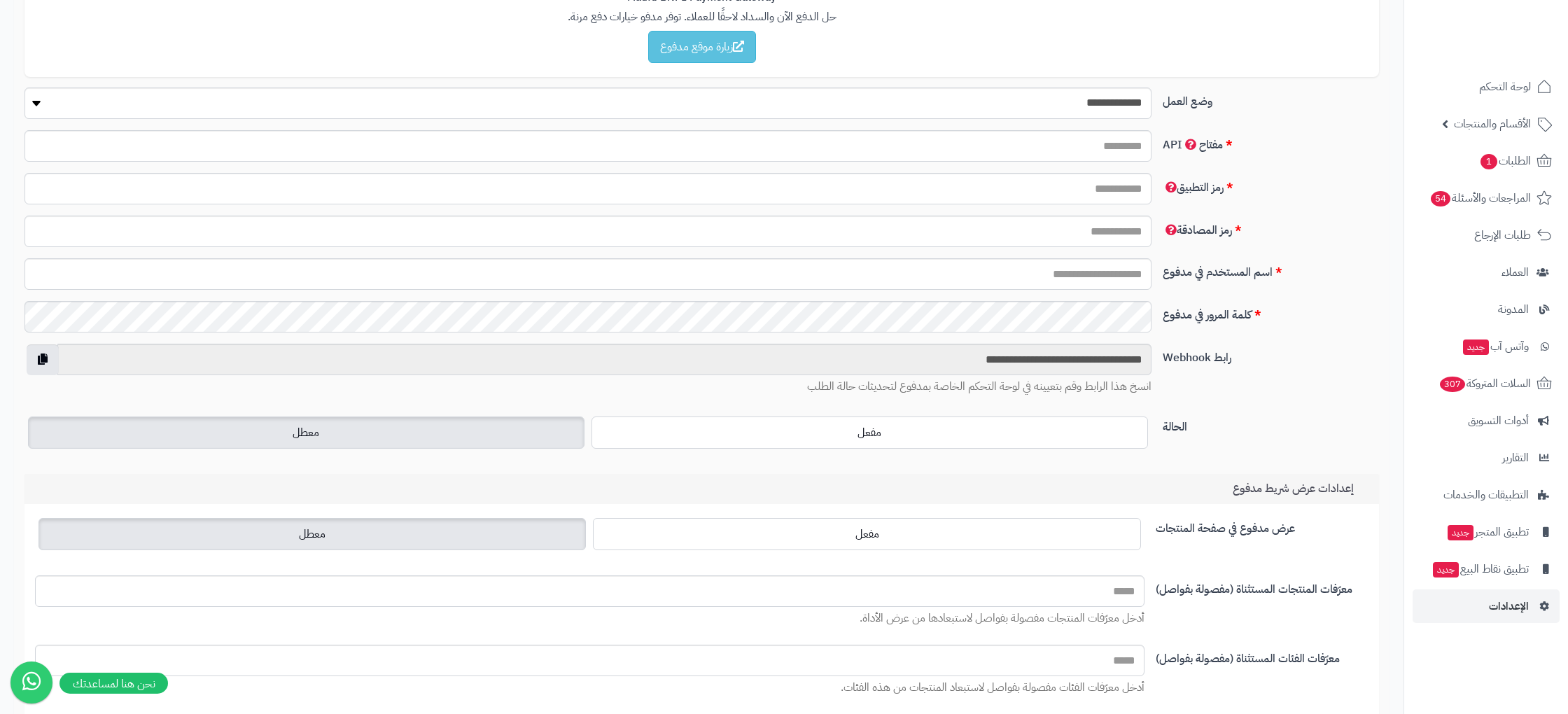
scroll to position [312, 0]
drag, startPoint x: 1086, startPoint y: 349, endPoint x: 1145, endPoint y: 360, distance: 60.0
click at [1086, 349] on input "**********" at bounding box center [605, 357] width 1094 height 31
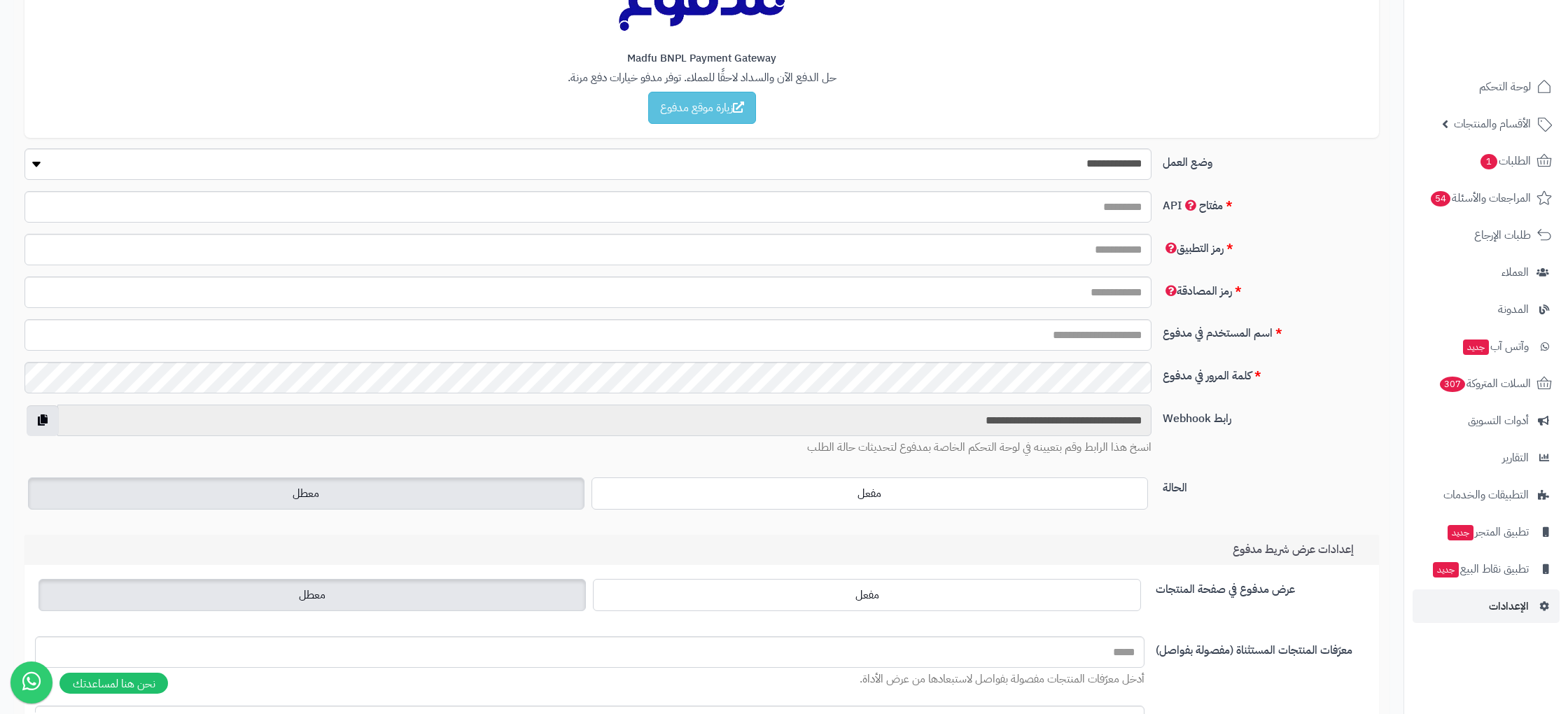
scroll to position [0, 0]
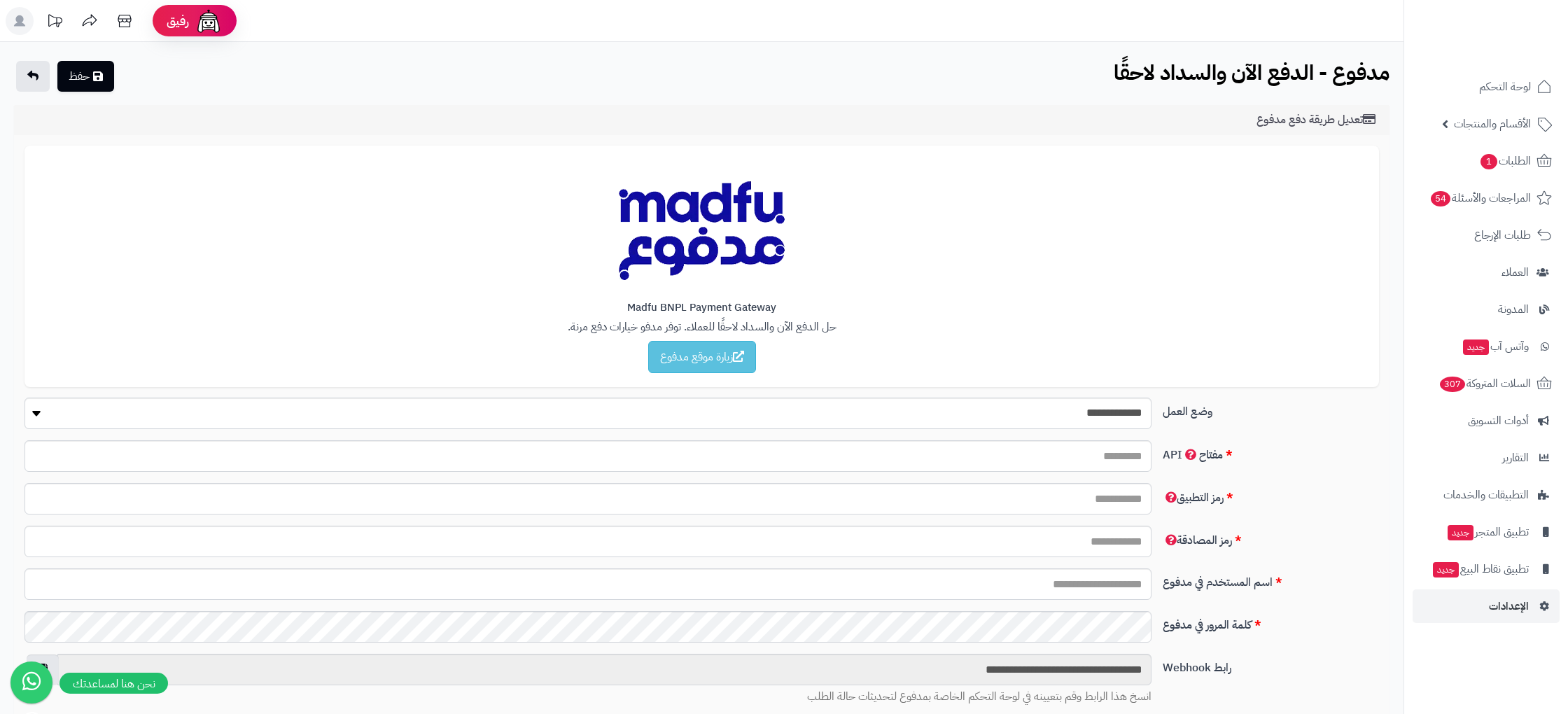
click at [1373, 72] on b "مدفوع - الدفع الآن والسداد لاحقًا" at bounding box center [1252, 72] width 276 height 31
click at [1523, 608] on span "الإعدادات" at bounding box center [1509, 605] width 40 height 19
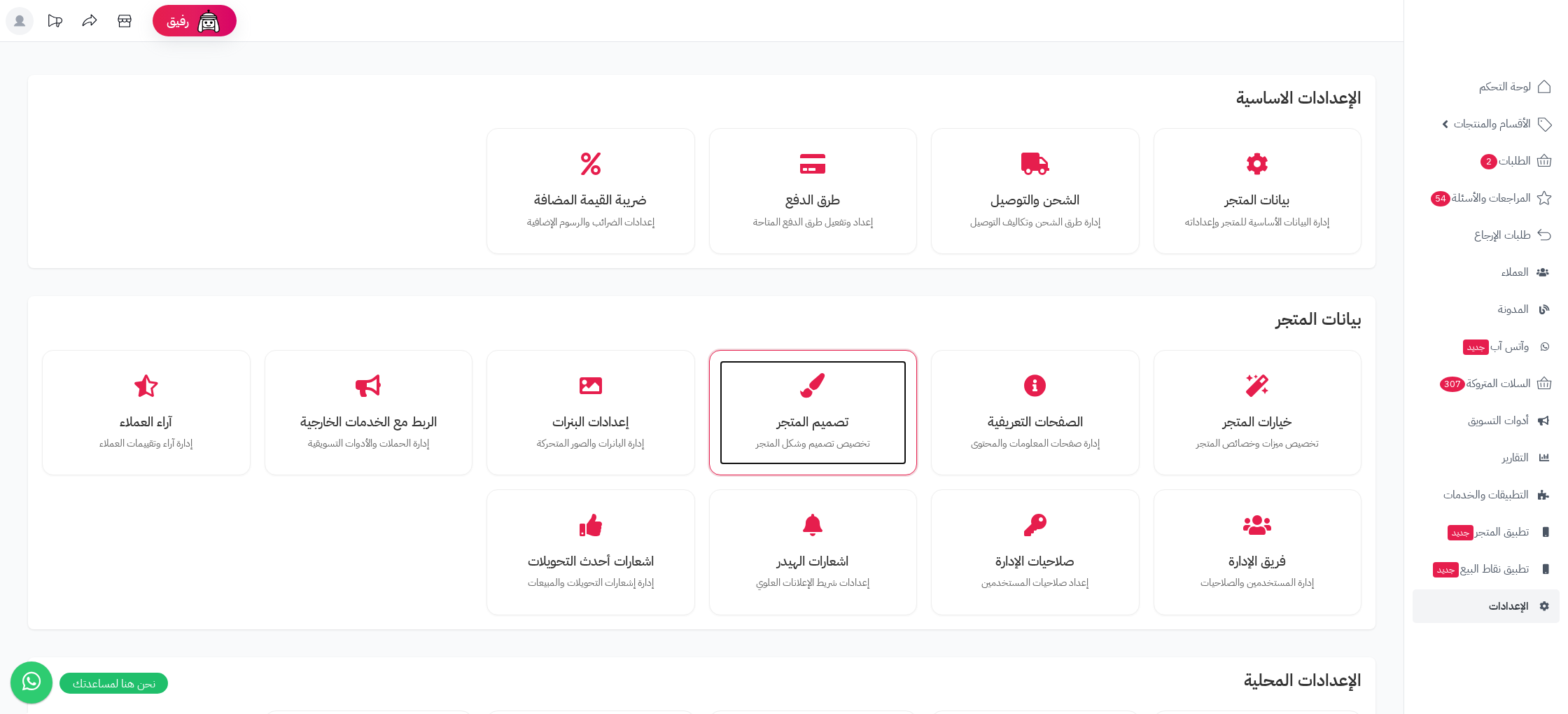
click at [827, 399] on div "تصميم المتجر تخصيص تصميم وشكل المتجر" at bounding box center [813, 412] width 188 height 105
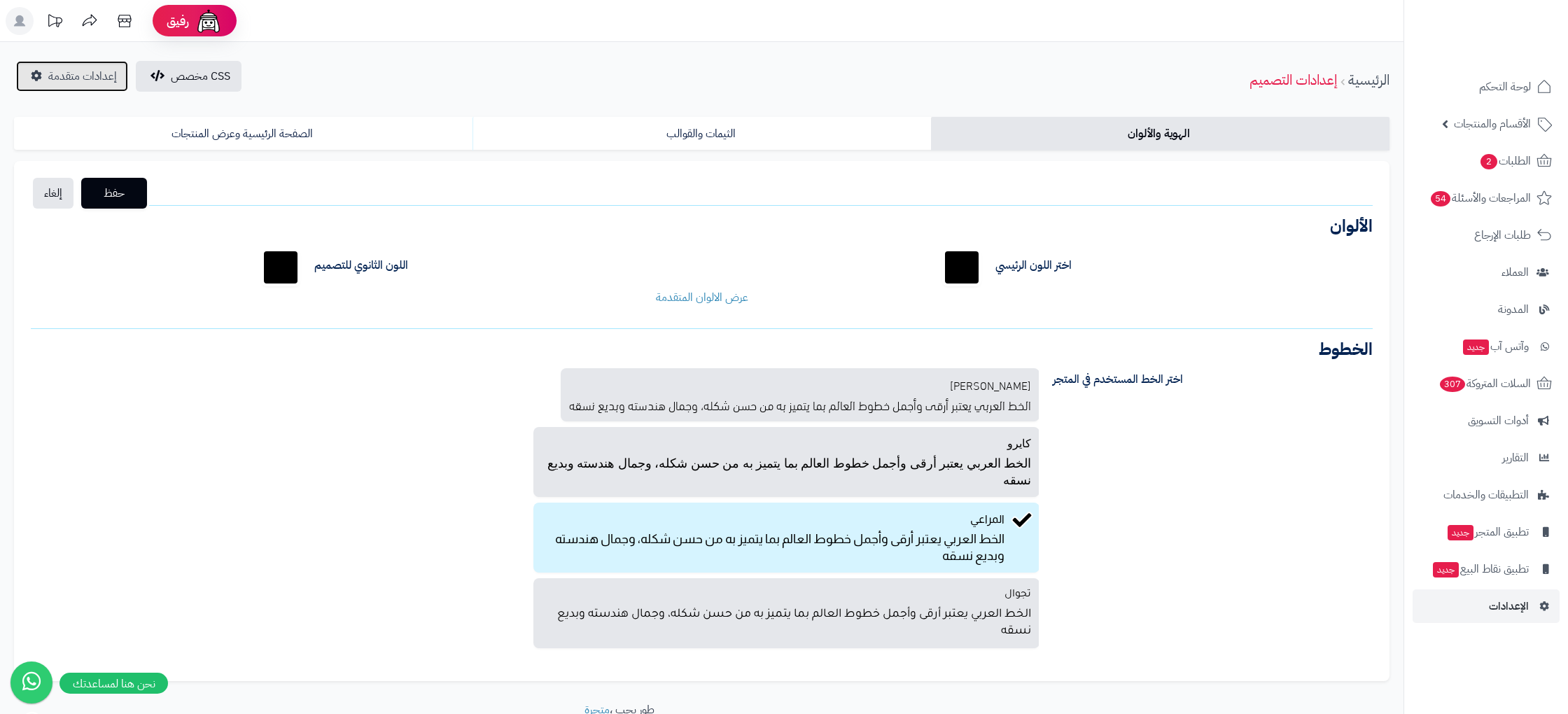
click at [60, 73] on span "إعدادات متقدمة" at bounding box center [82, 76] width 69 height 16
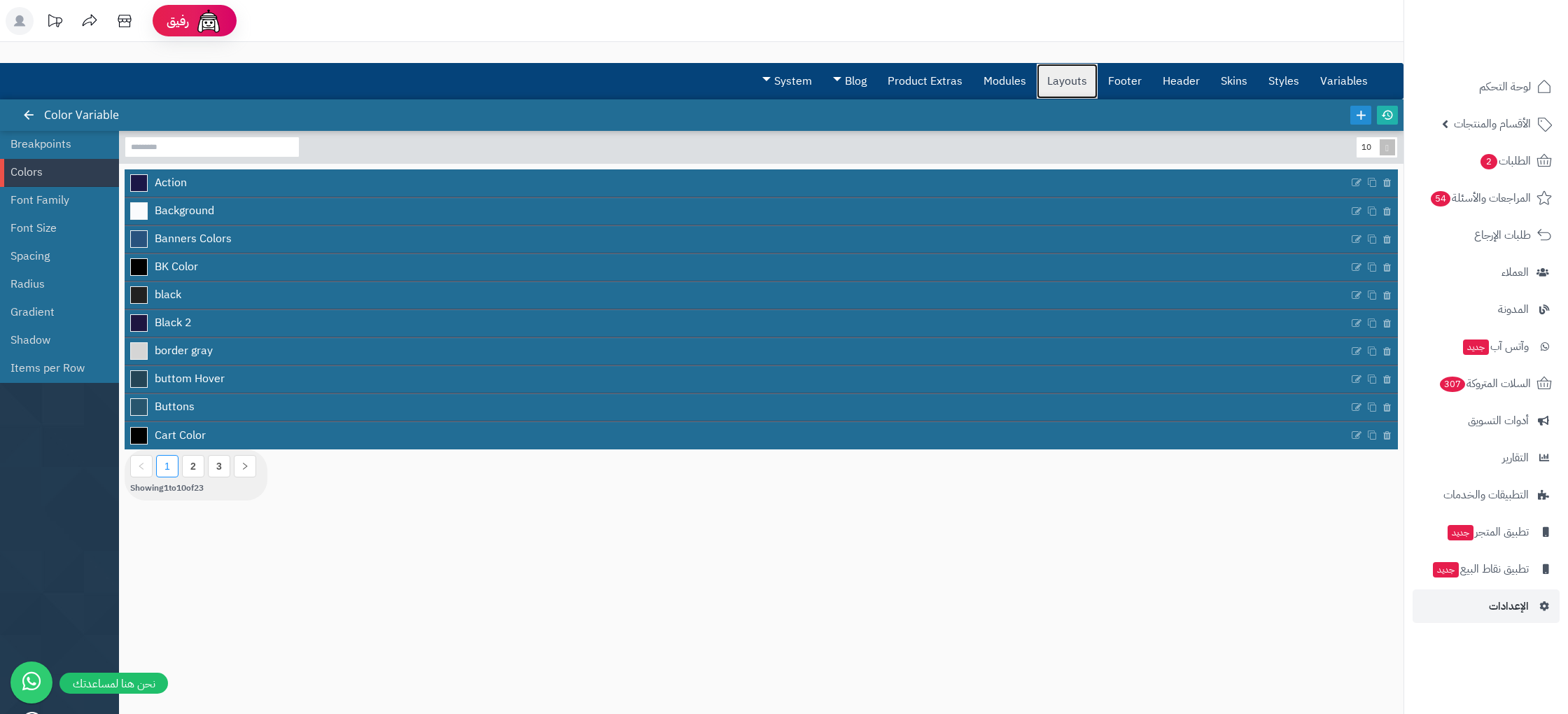
click at [1085, 90] on link "Layouts" at bounding box center [1067, 81] width 61 height 35
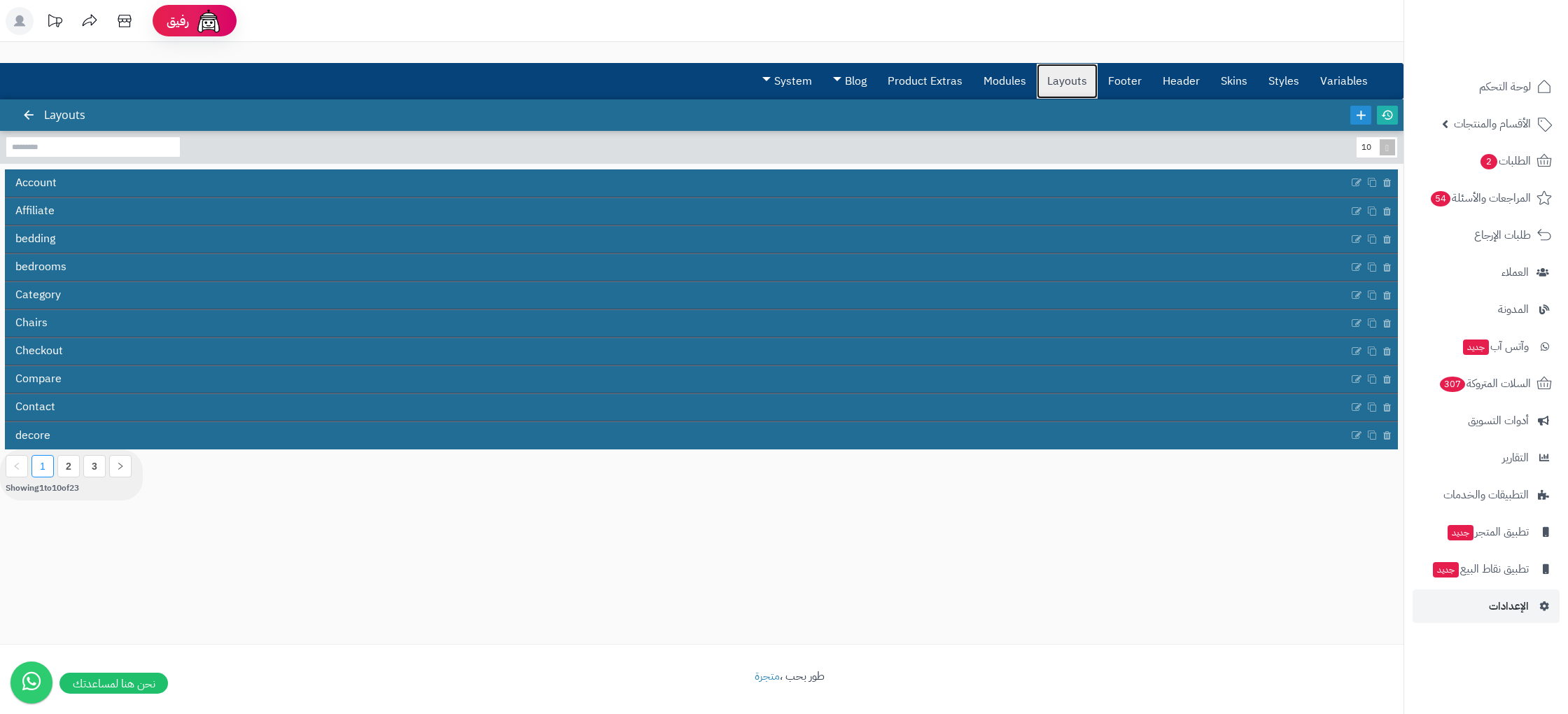
click at [1071, 84] on link "Layouts" at bounding box center [1067, 81] width 61 height 35
click at [1075, 83] on link "Layouts" at bounding box center [1067, 81] width 61 height 35
click at [71, 458] on li "2" at bounding box center [69, 465] width 22 height 22
click at [93, 473] on li "3" at bounding box center [94, 465] width 22 height 22
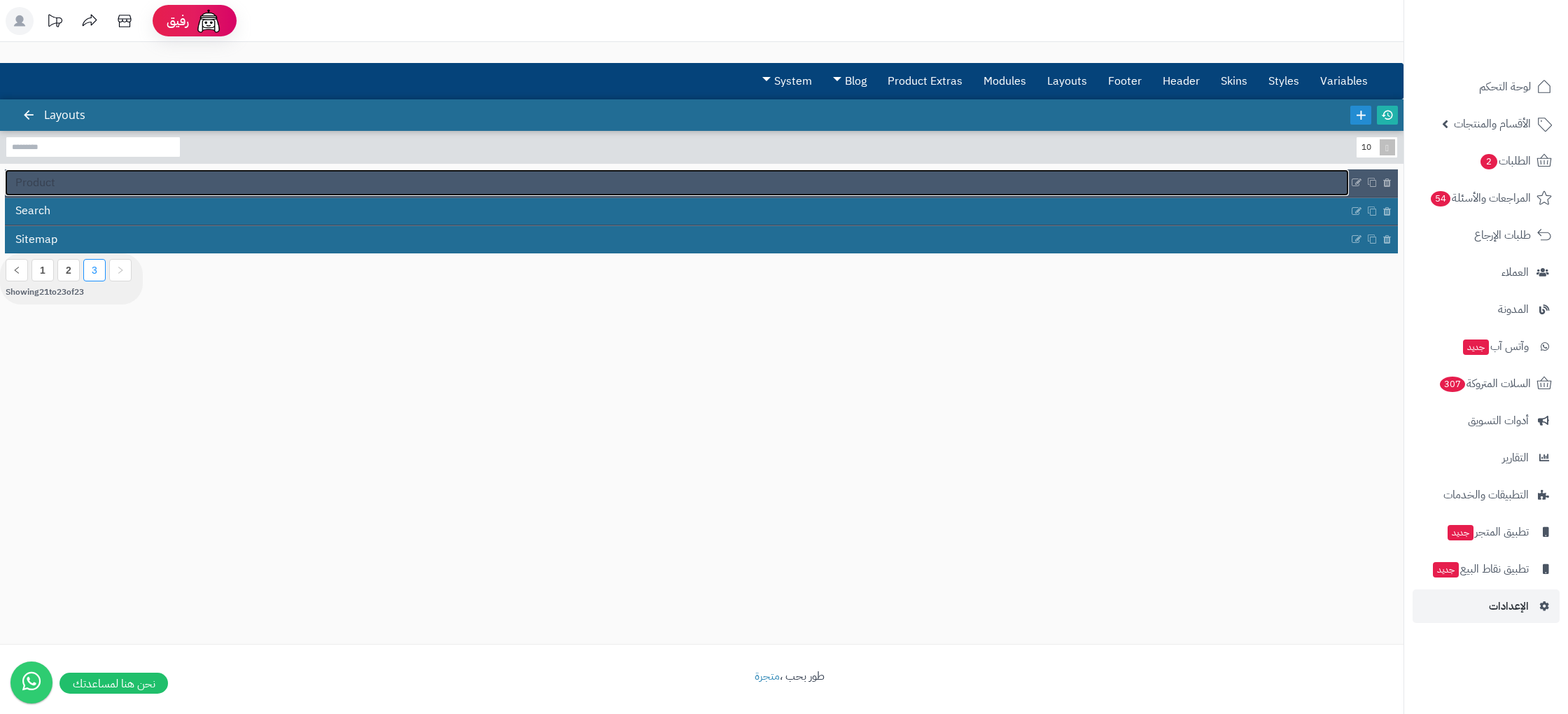
click at [57, 185] on link "Product" at bounding box center [676, 182] width 1344 height 27
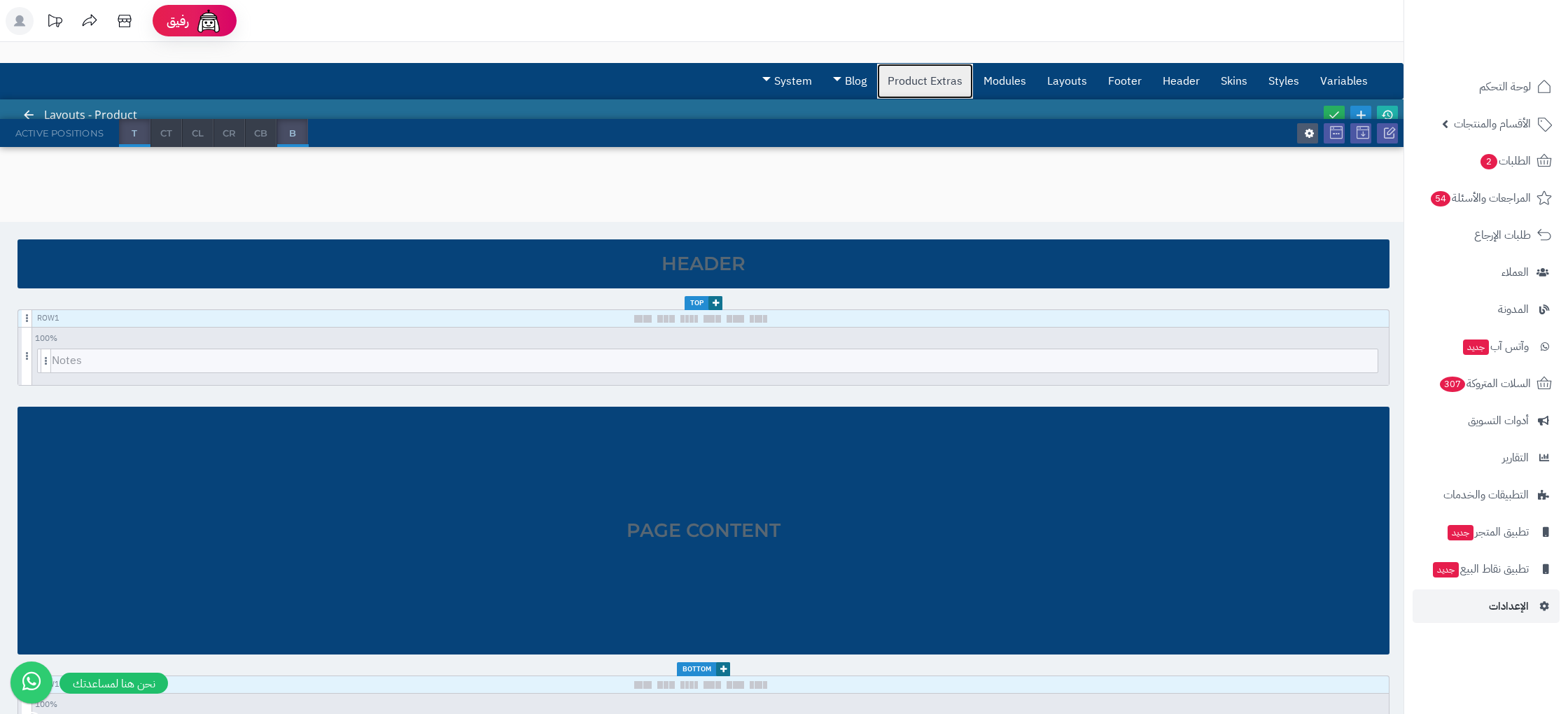
click at [953, 85] on link "Product Extras" at bounding box center [925, 81] width 96 height 35
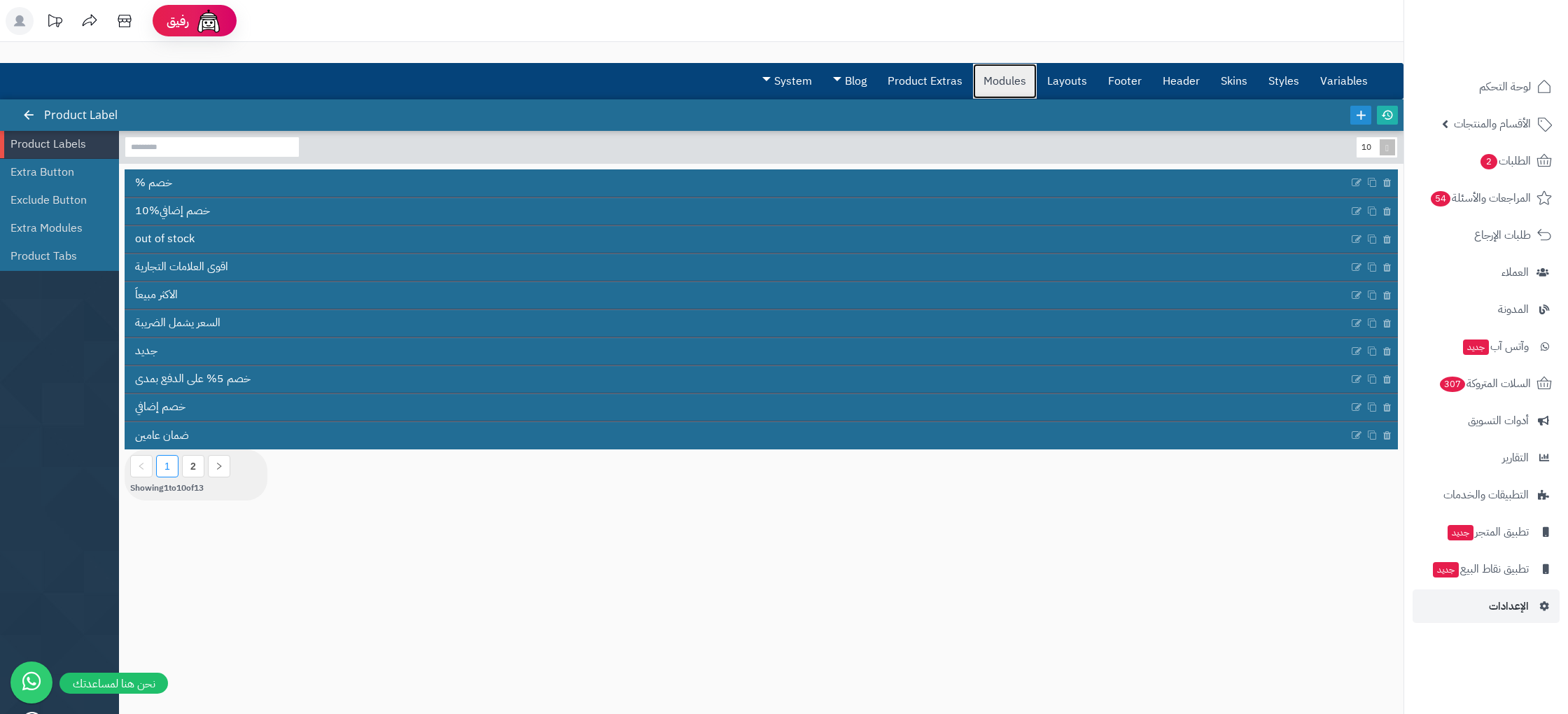
click at [1003, 80] on link "Modules" at bounding box center [1005, 81] width 64 height 35
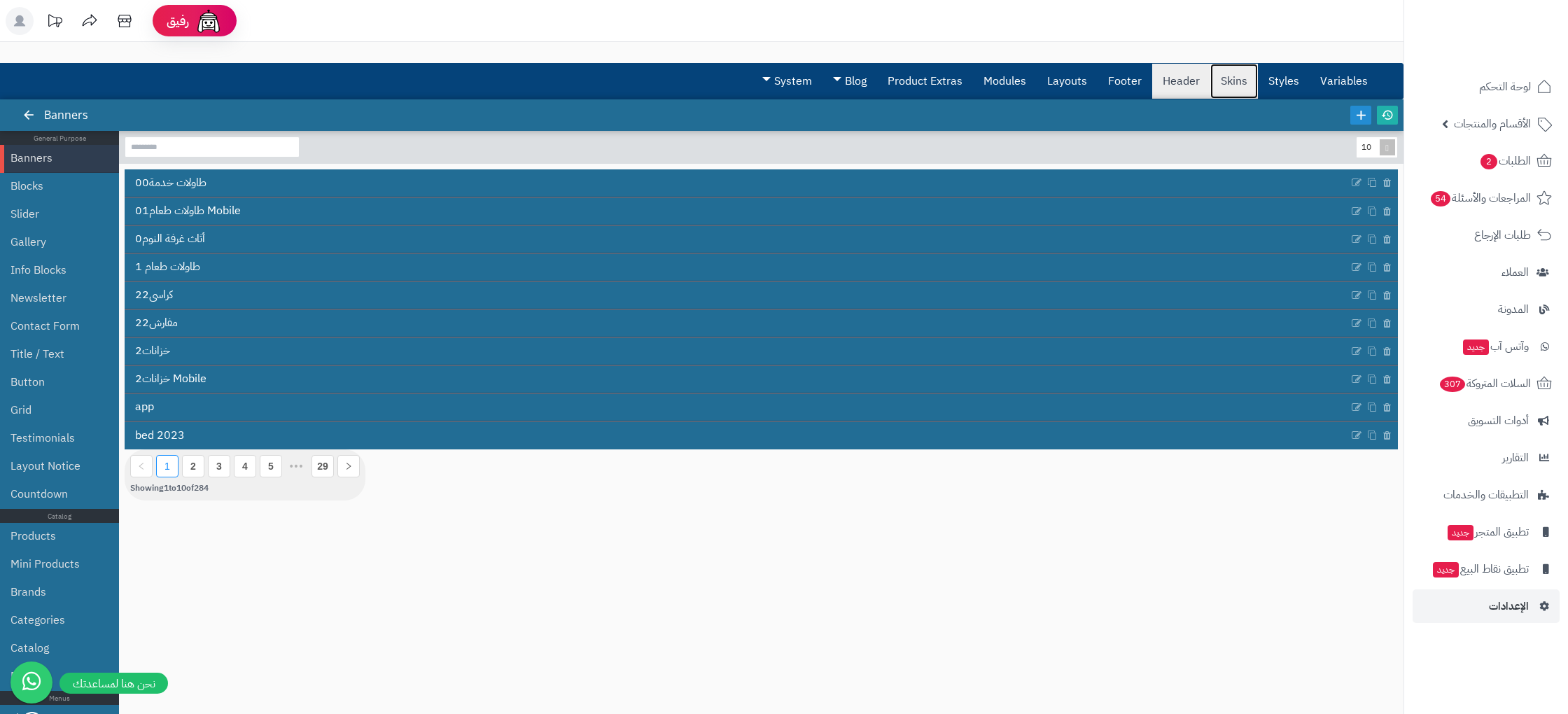
drag, startPoint x: 1212, startPoint y: 80, endPoint x: 1153, endPoint y: 86, distance: 59.3
click at [1212, 80] on link "Skins" at bounding box center [1234, 81] width 48 height 35
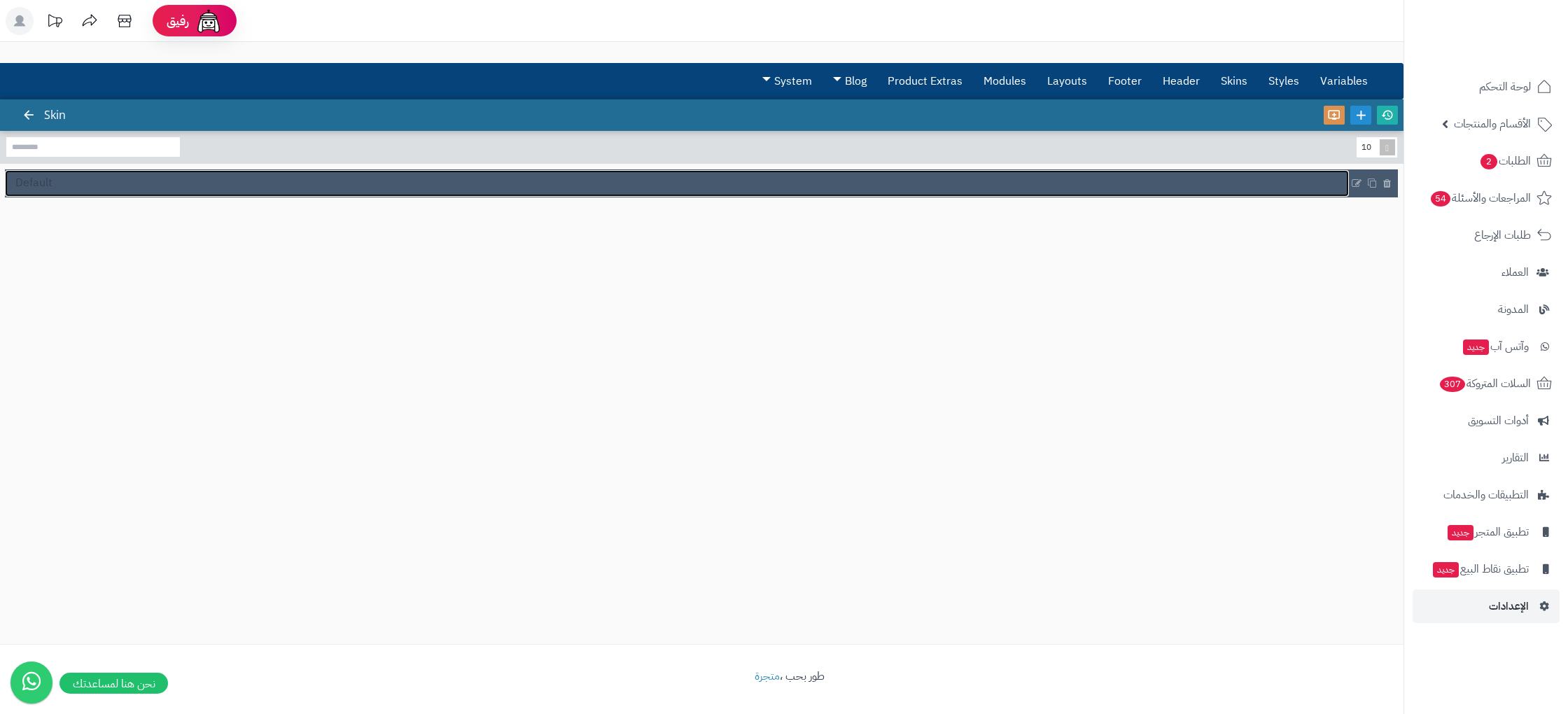
click at [41, 182] on span "Default" at bounding box center [34, 183] width 38 height 16
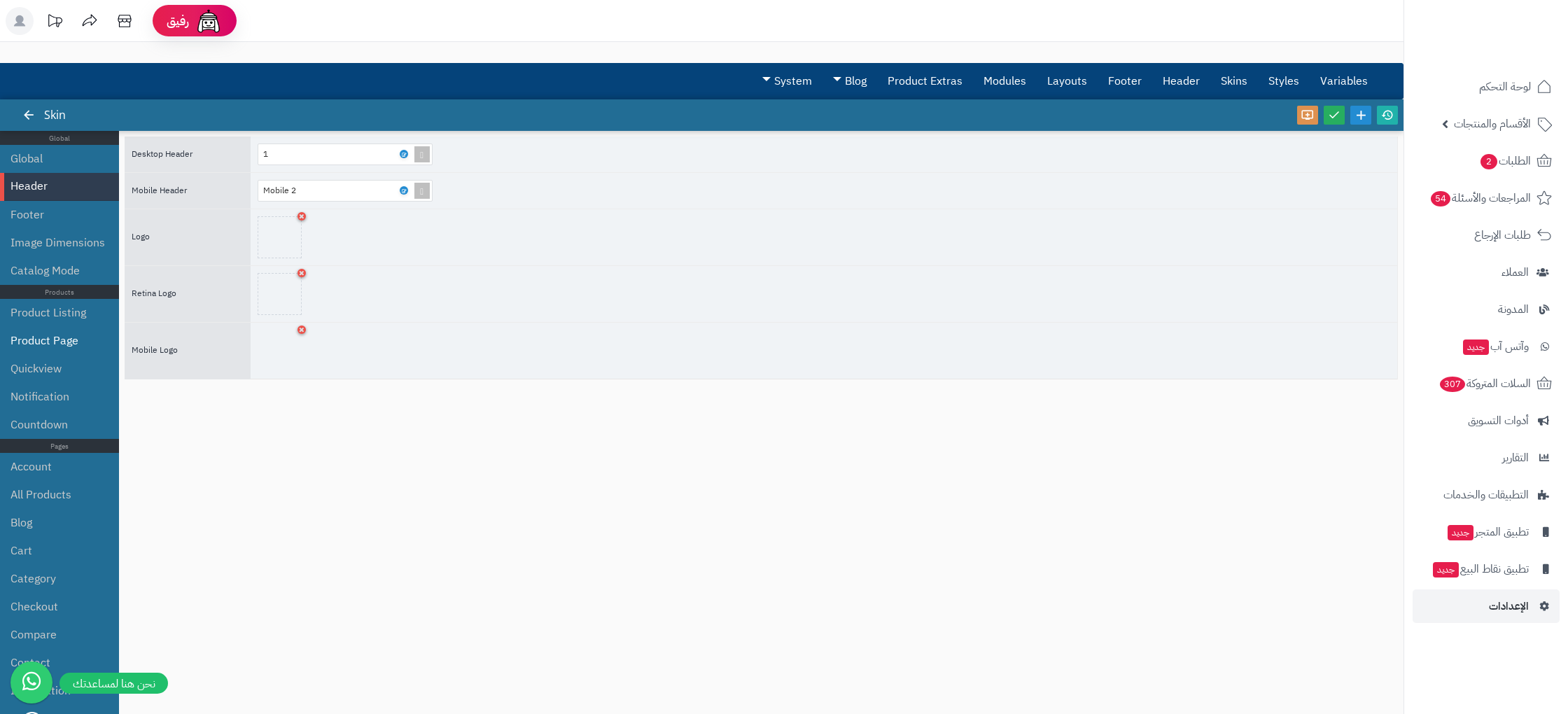
click at [78, 347] on li "Product Page" at bounding box center [59, 340] width 119 height 28
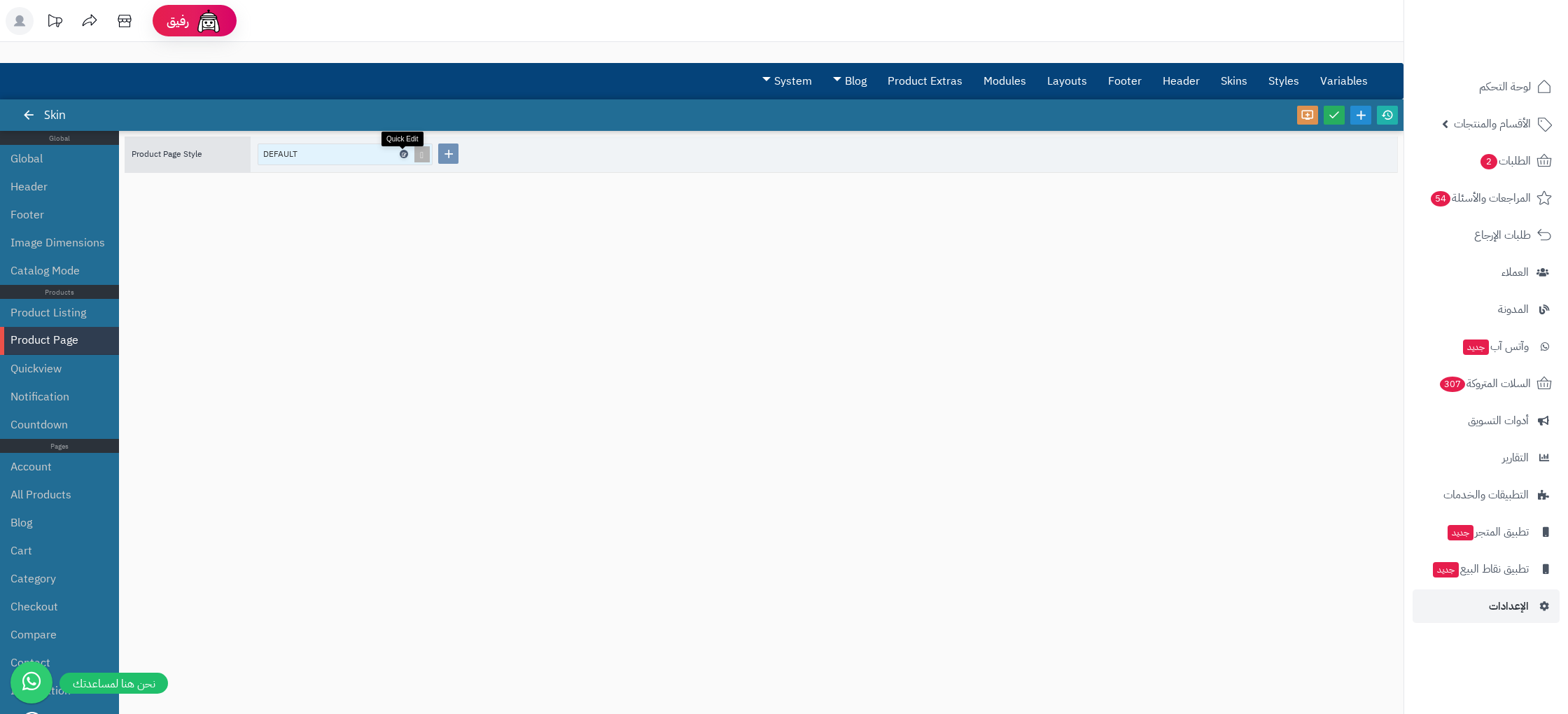
click at [401, 154] on icon at bounding box center [403, 154] width 5 height 6
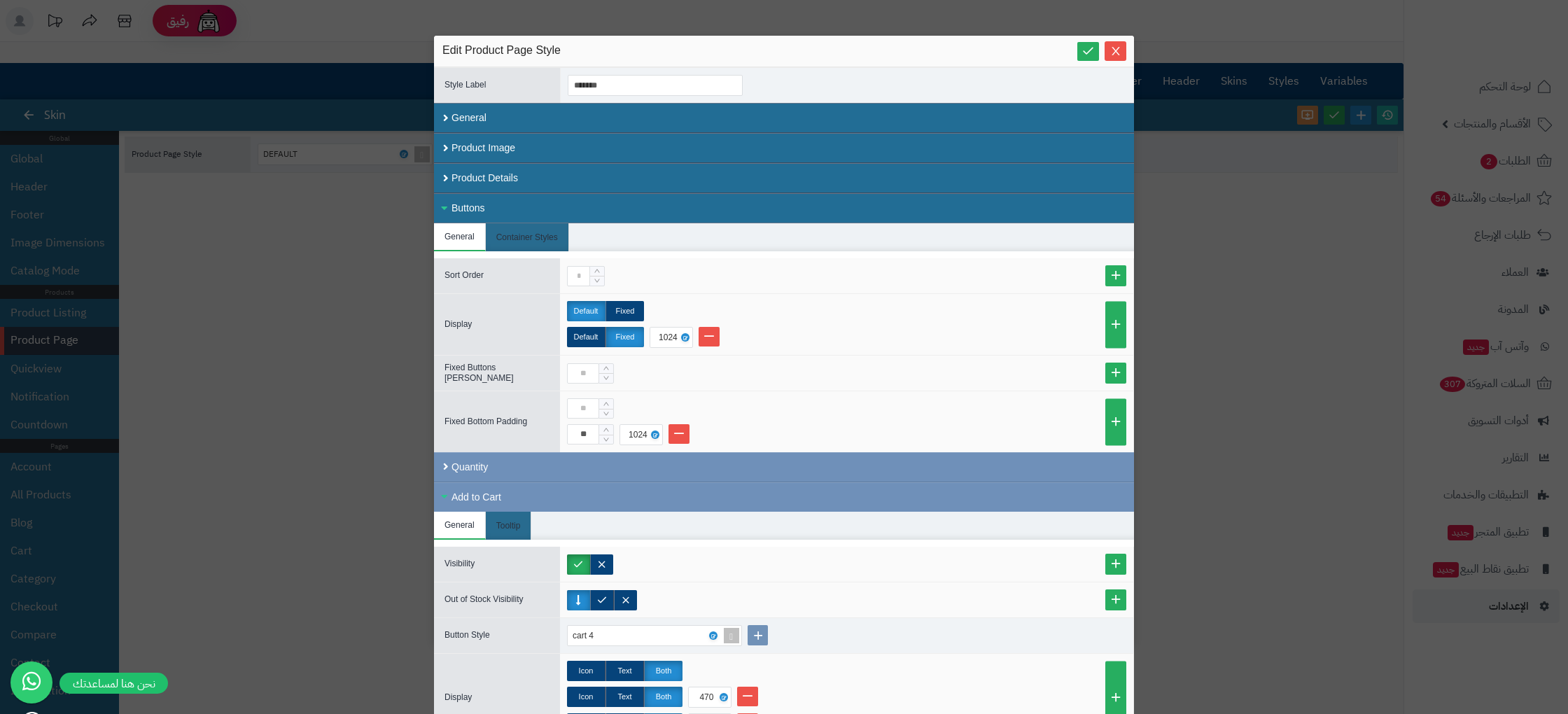
click at [478, 206] on div "Buttons" at bounding box center [783, 208] width 700 height 30
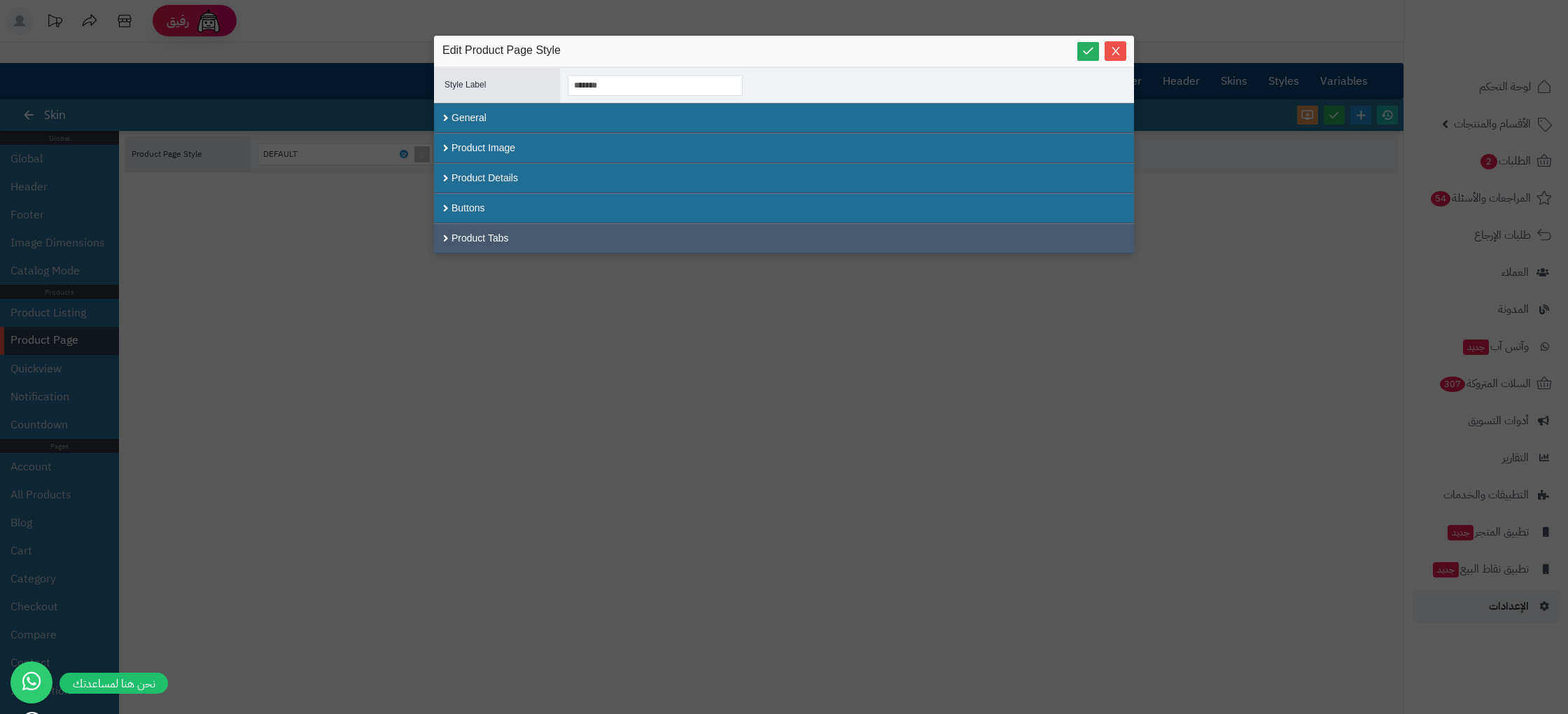
click at [519, 238] on div "Product Tabs" at bounding box center [783, 238] width 700 height 30
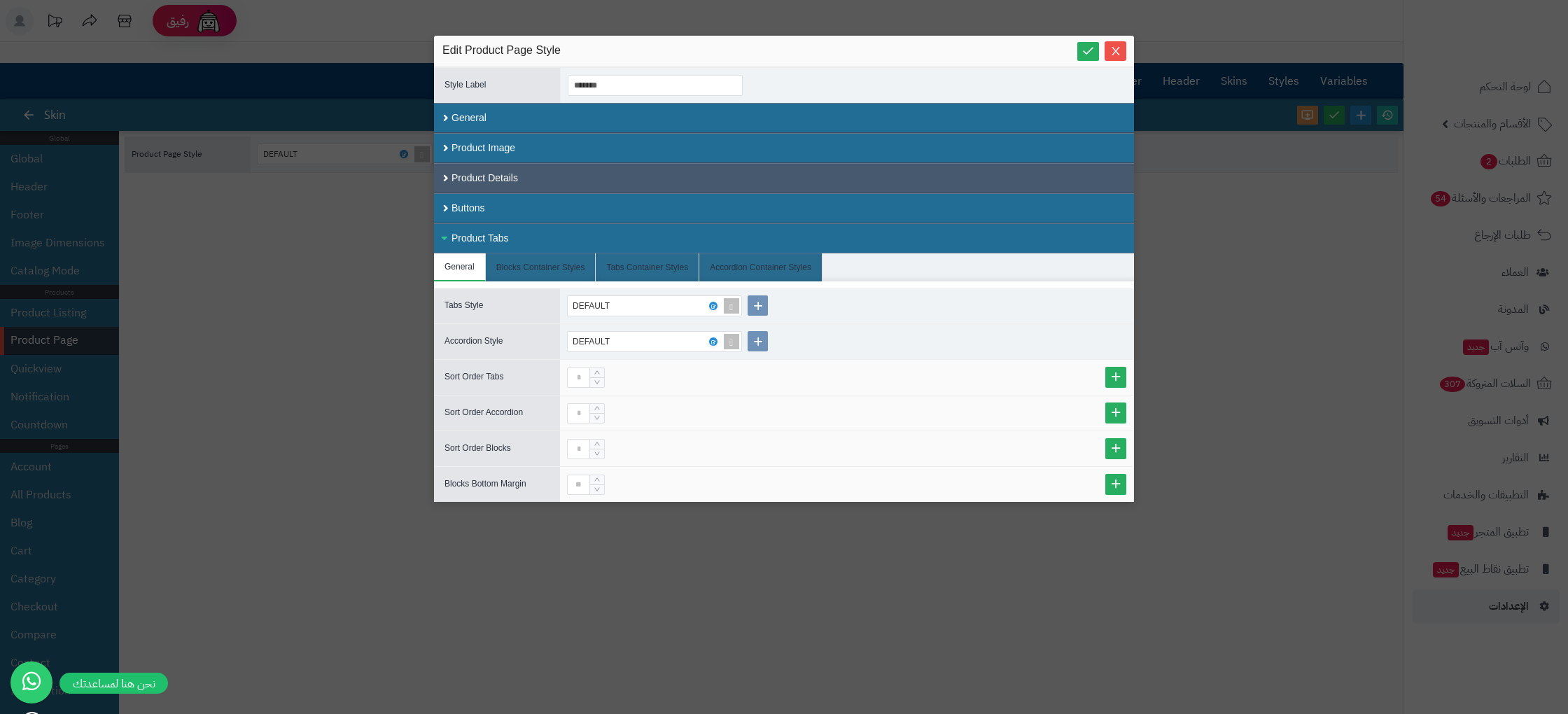
click at [498, 191] on div "Product Details" at bounding box center [783, 177] width 700 height 30
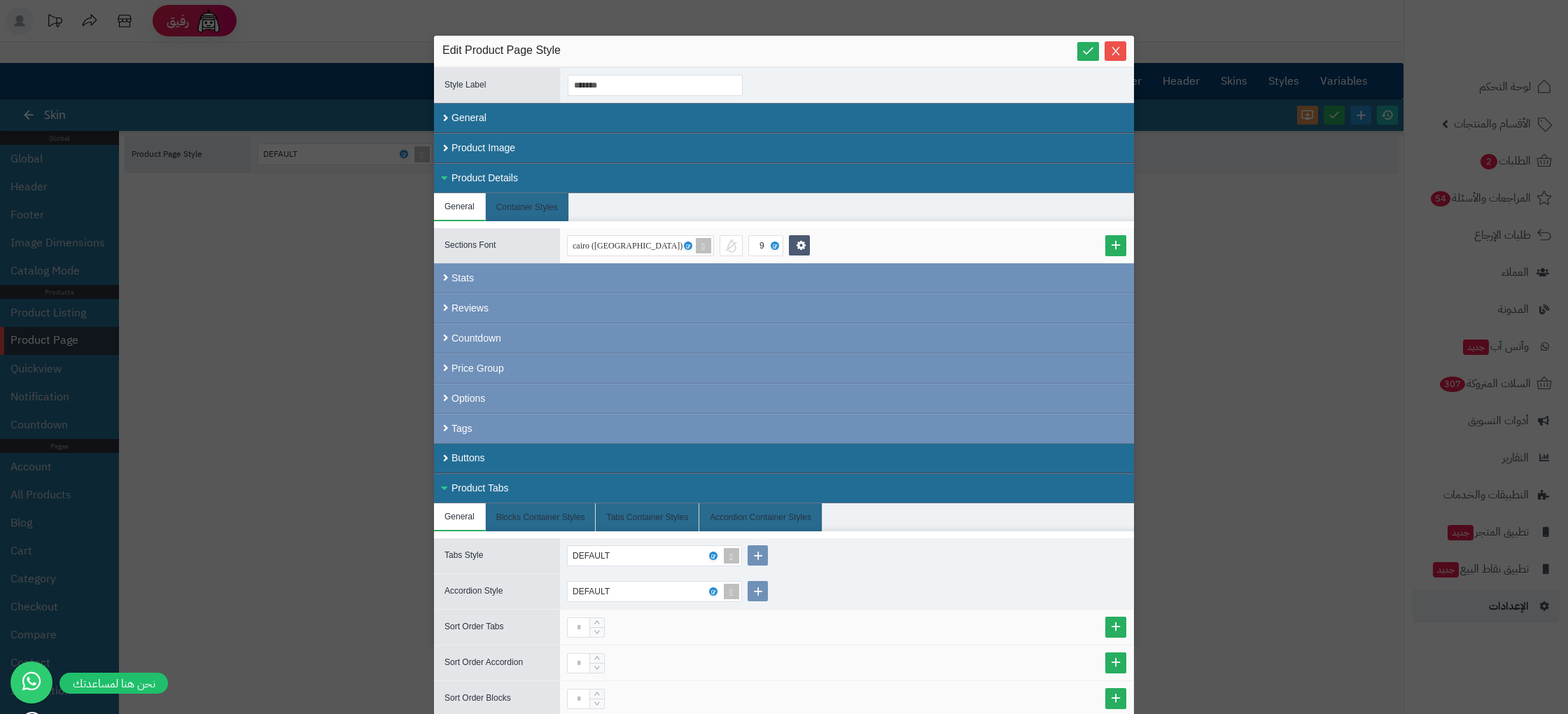
click at [499, 186] on div "Product Details" at bounding box center [783, 177] width 700 height 30
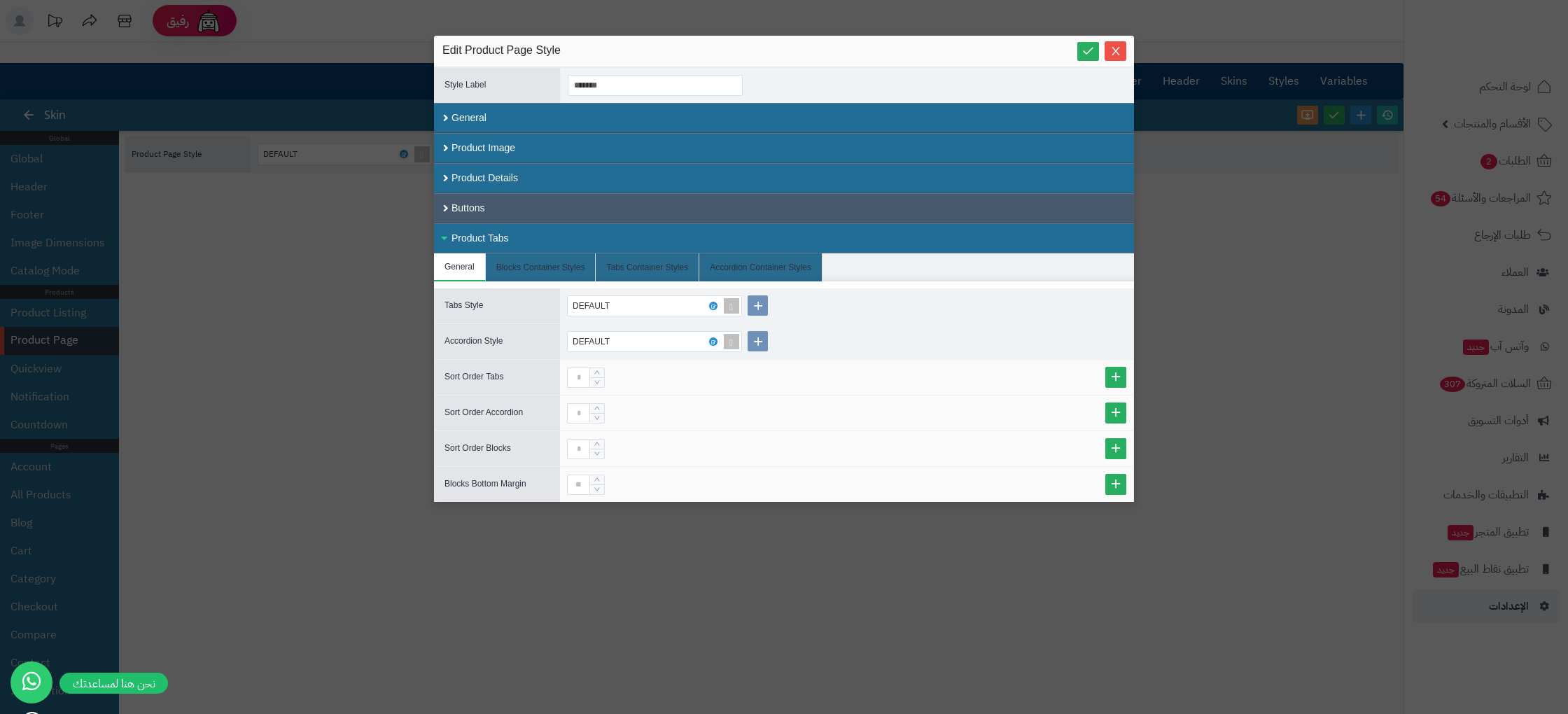
click at [502, 207] on div "Buttons" at bounding box center [783, 208] width 700 height 30
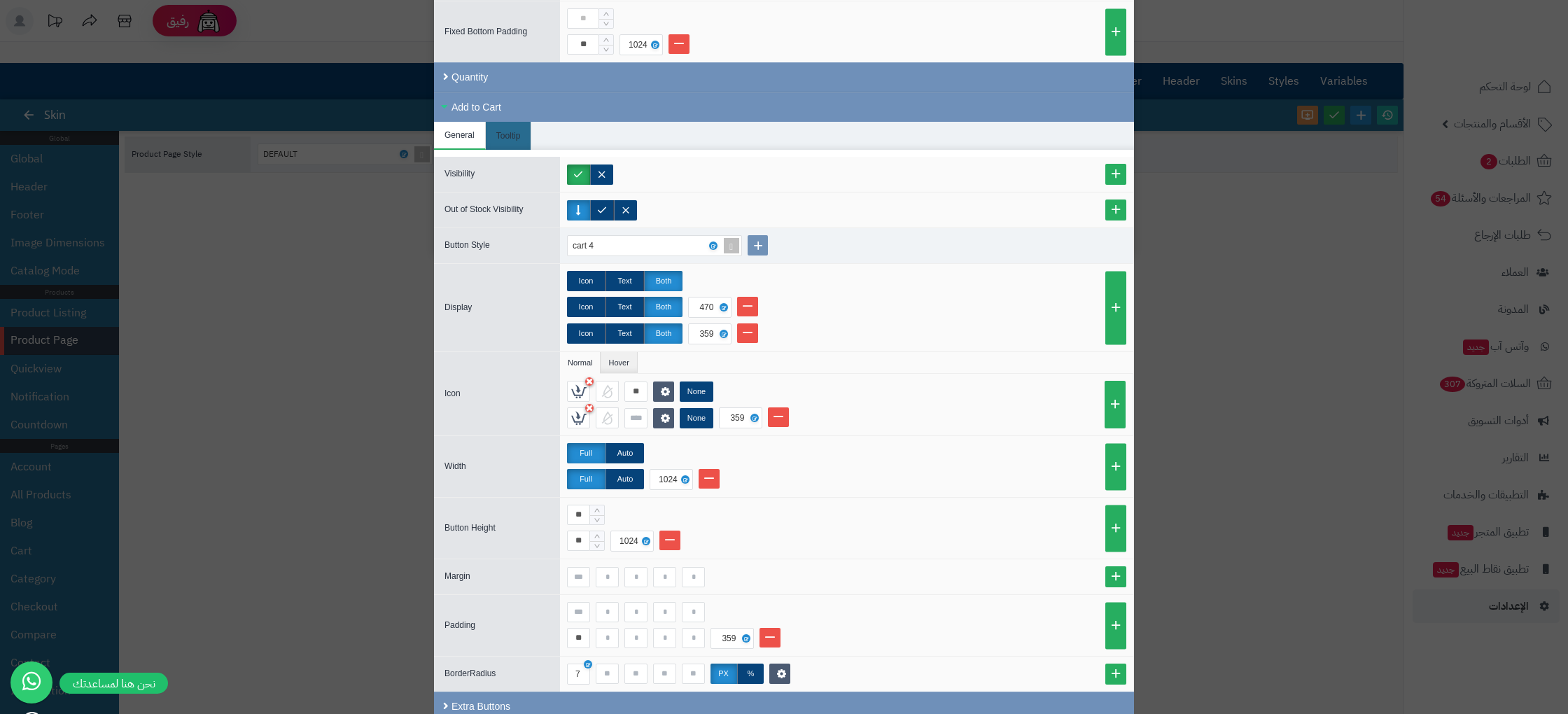
scroll to position [383, 0]
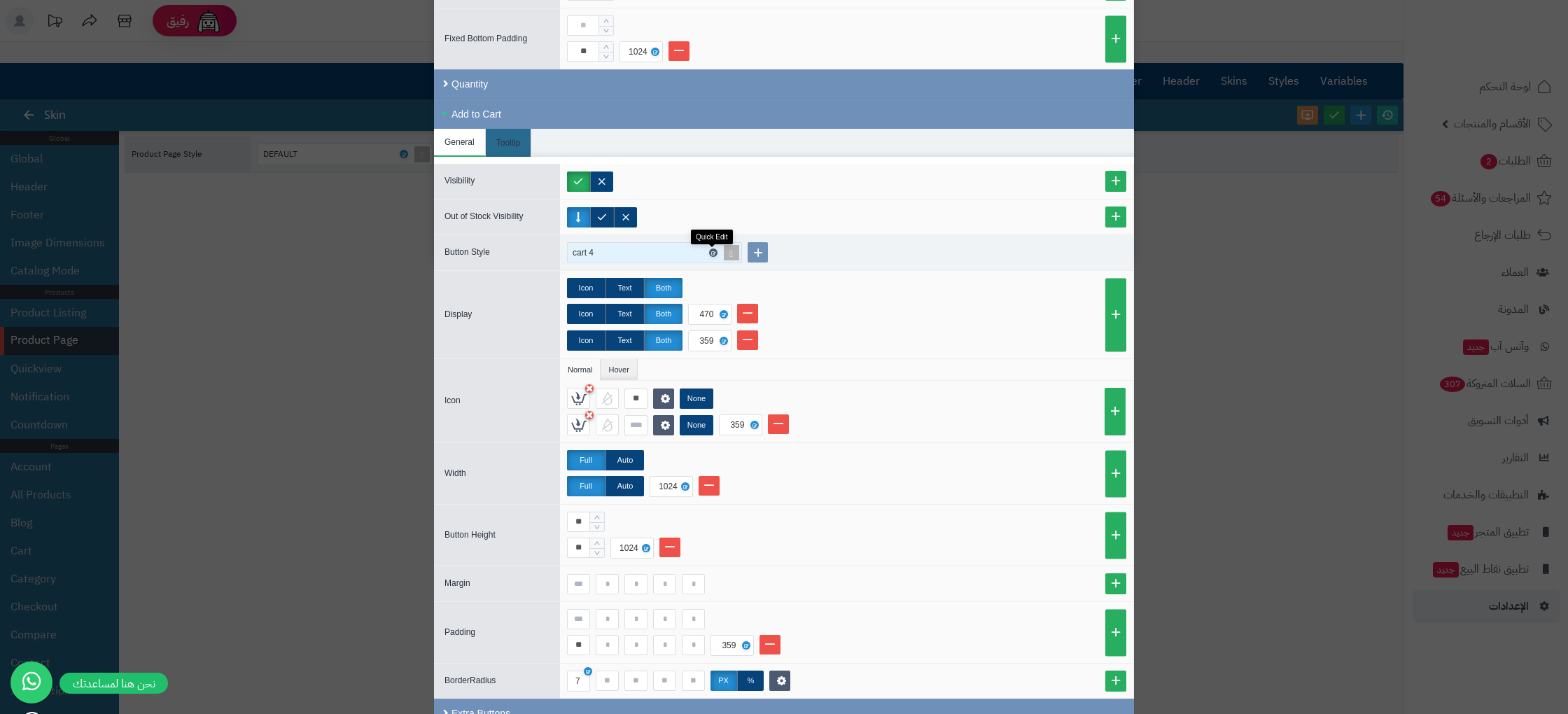
click at [714, 250] on icon at bounding box center [713, 252] width 5 height 6
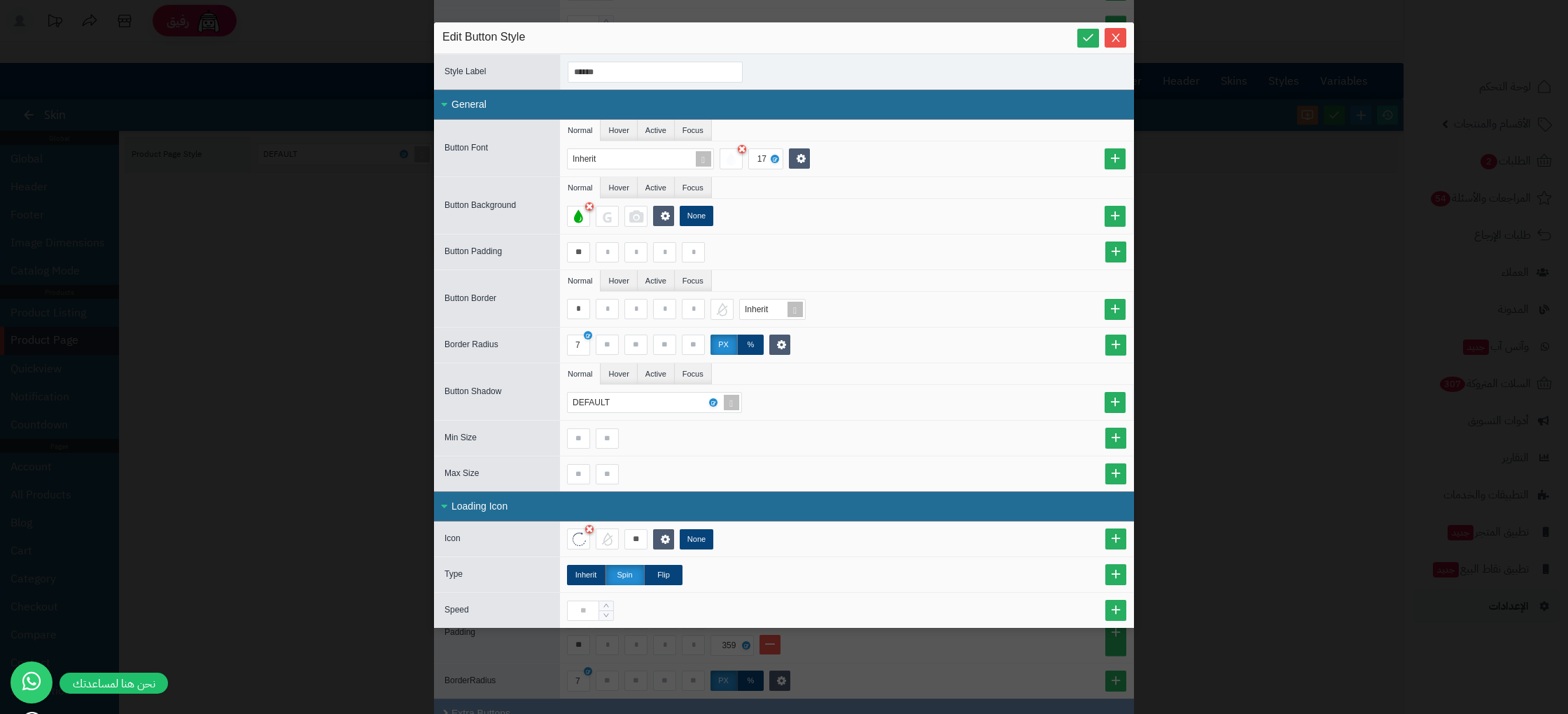
scroll to position [0, 0]
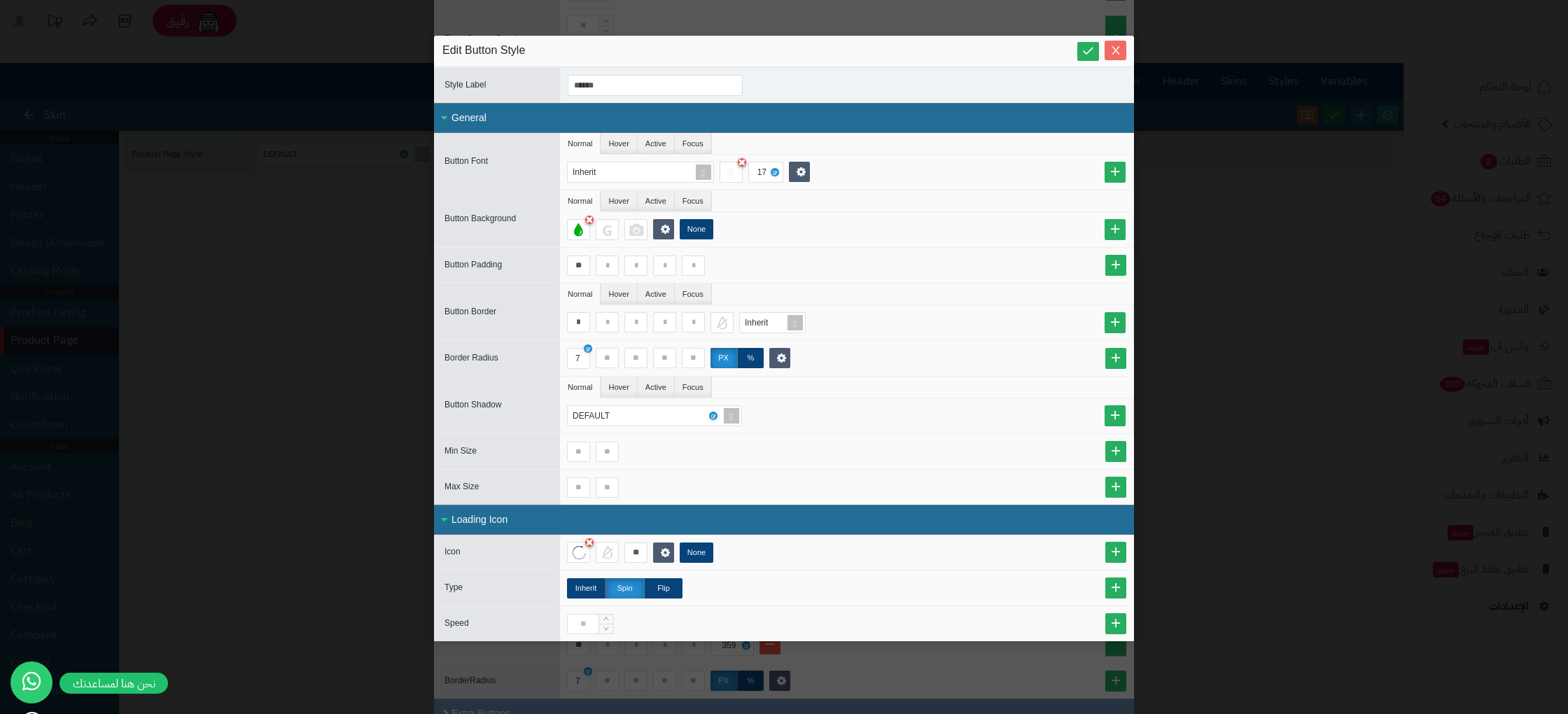
click at [1117, 54] on icon "Close" at bounding box center [1116, 50] width 11 height 11
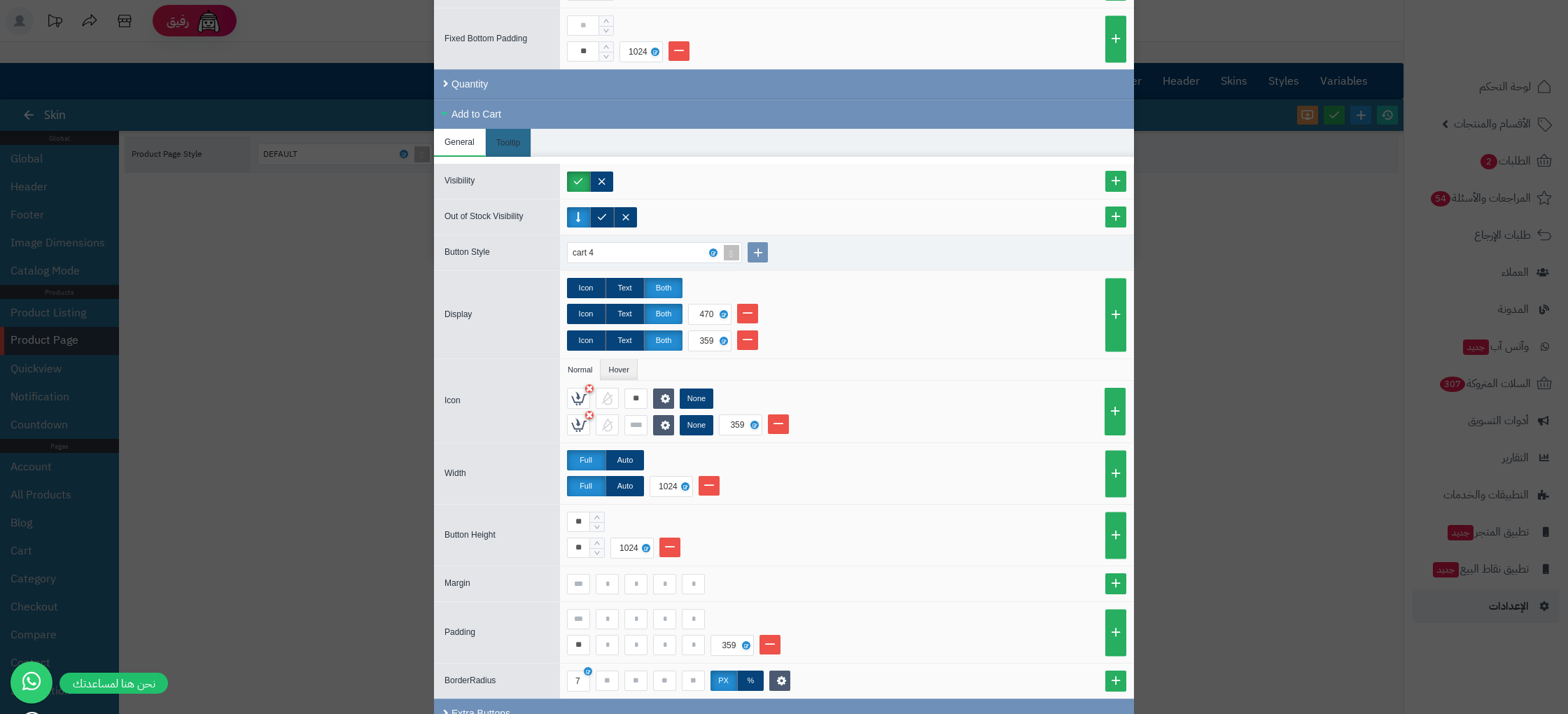
click at [461, 477] on div "Width" at bounding box center [497, 474] width 126 height 16
click at [622, 465] on label "Auto" at bounding box center [625, 460] width 38 height 20
click at [623, 484] on label "Auto" at bounding box center [625, 485] width 38 height 20
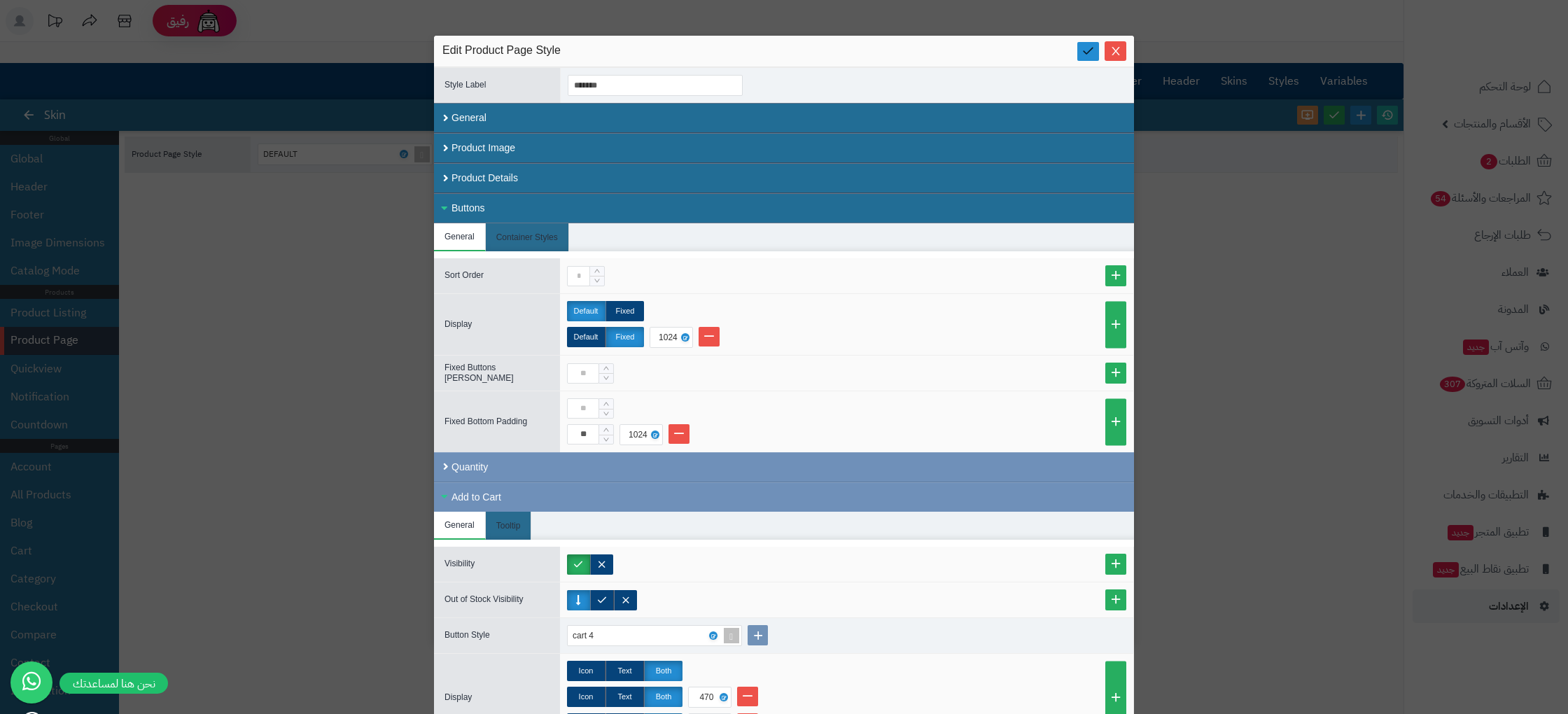
click at [1086, 52] on icon at bounding box center [1088, 50] width 14 height 14
click at [1096, 52] on link at bounding box center [1089, 51] width 22 height 19
click at [1100, 52] on div at bounding box center [1094, 51] width 34 height 16
click at [1109, 52] on span "Close" at bounding box center [1116, 51] width 22 height 12
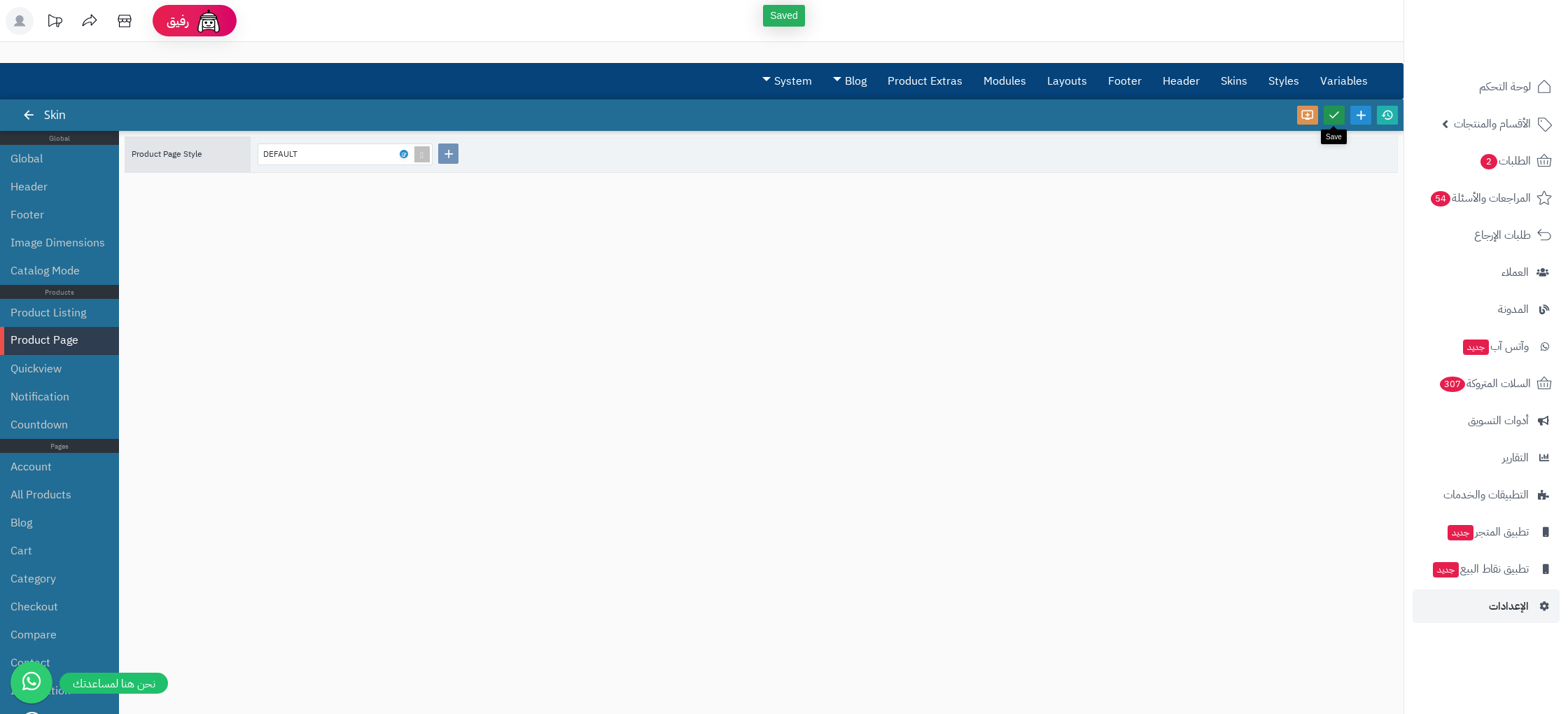
click at [1337, 117] on icon at bounding box center [1335, 115] width 13 height 13
click at [1391, 120] on icon at bounding box center [1388, 115] width 13 height 13
click at [403, 154] on icon at bounding box center [403, 154] width 5 height 6
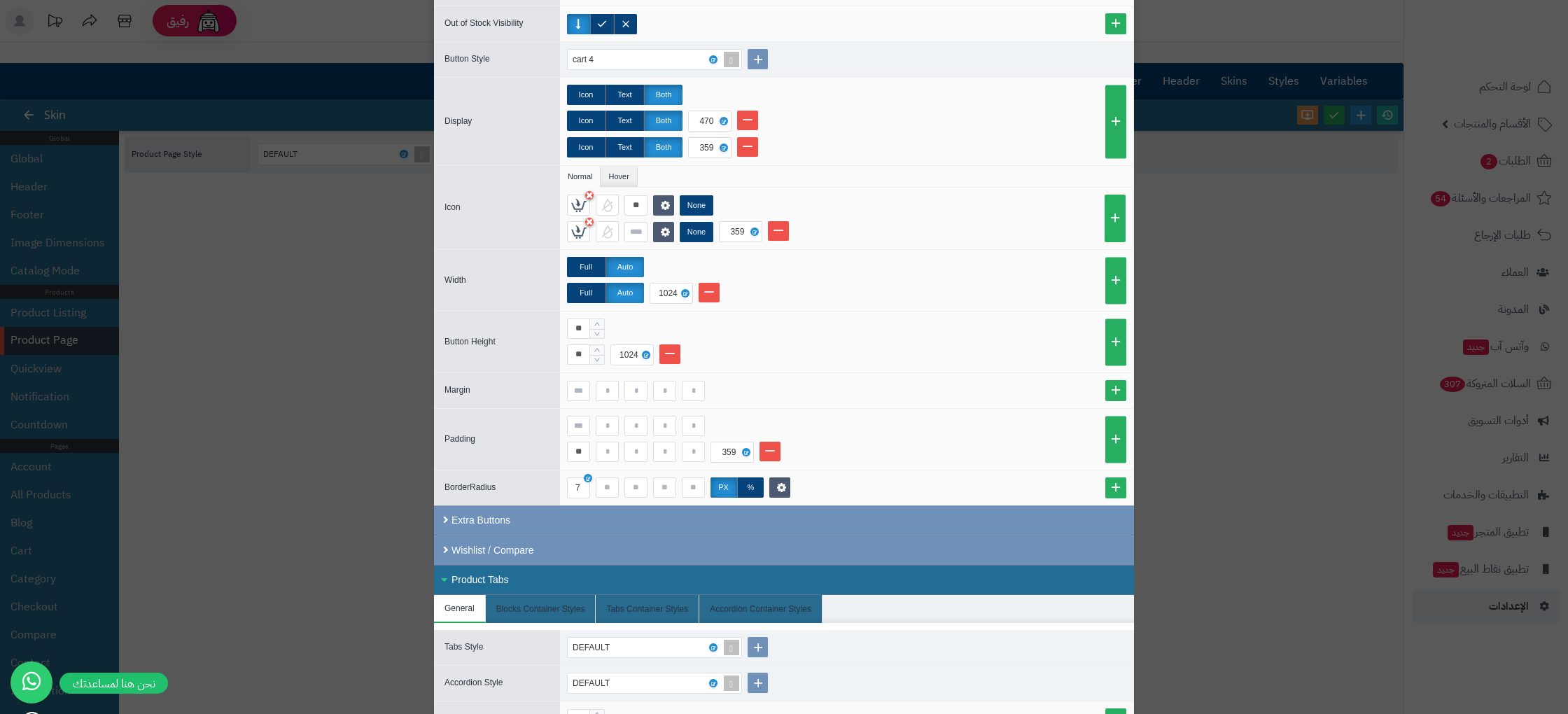
scroll to position [577, 0]
click at [583, 262] on label "Full" at bounding box center [586, 266] width 38 height 20
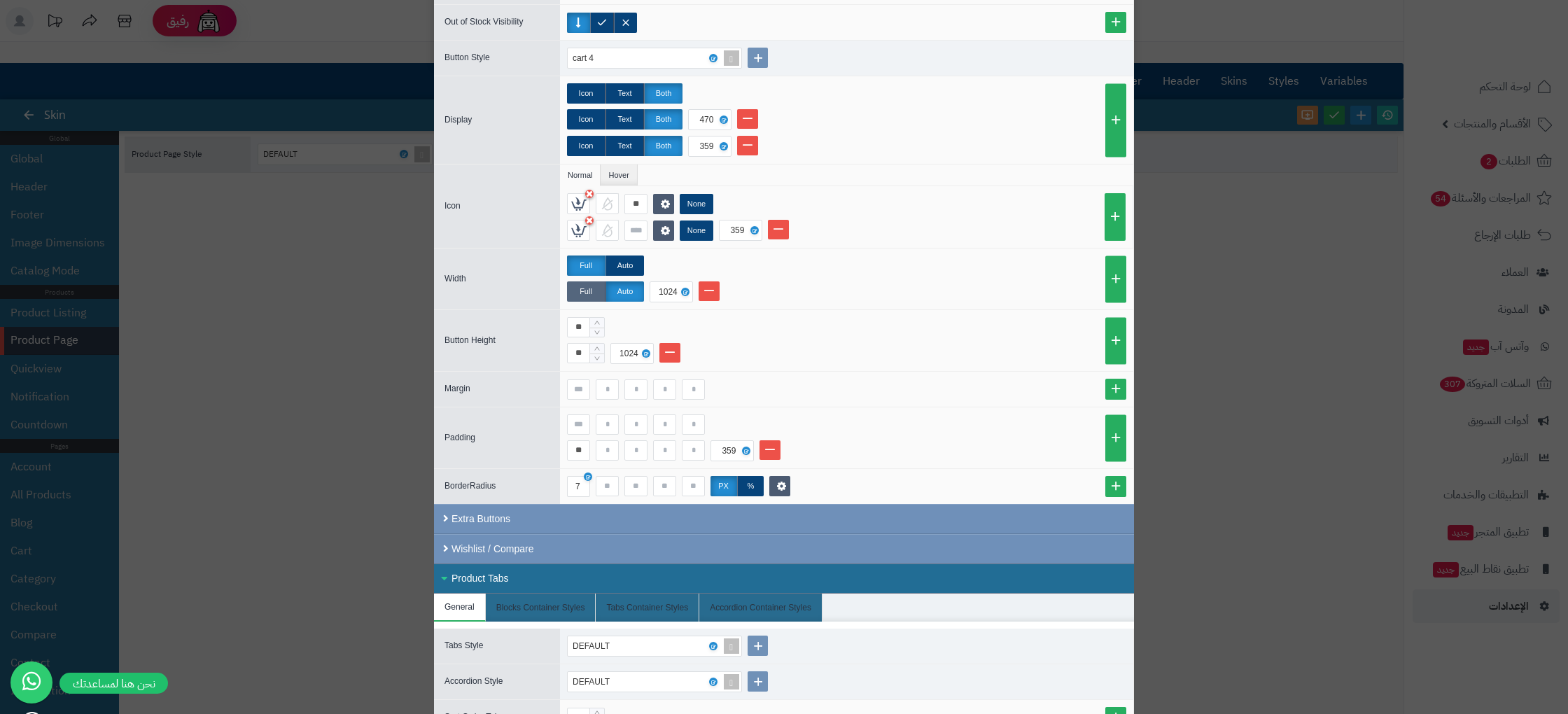
click at [594, 300] on label "Full" at bounding box center [586, 292] width 38 height 20
click at [791, 265] on div "Full Auto" at bounding box center [846, 265] width 559 height 20
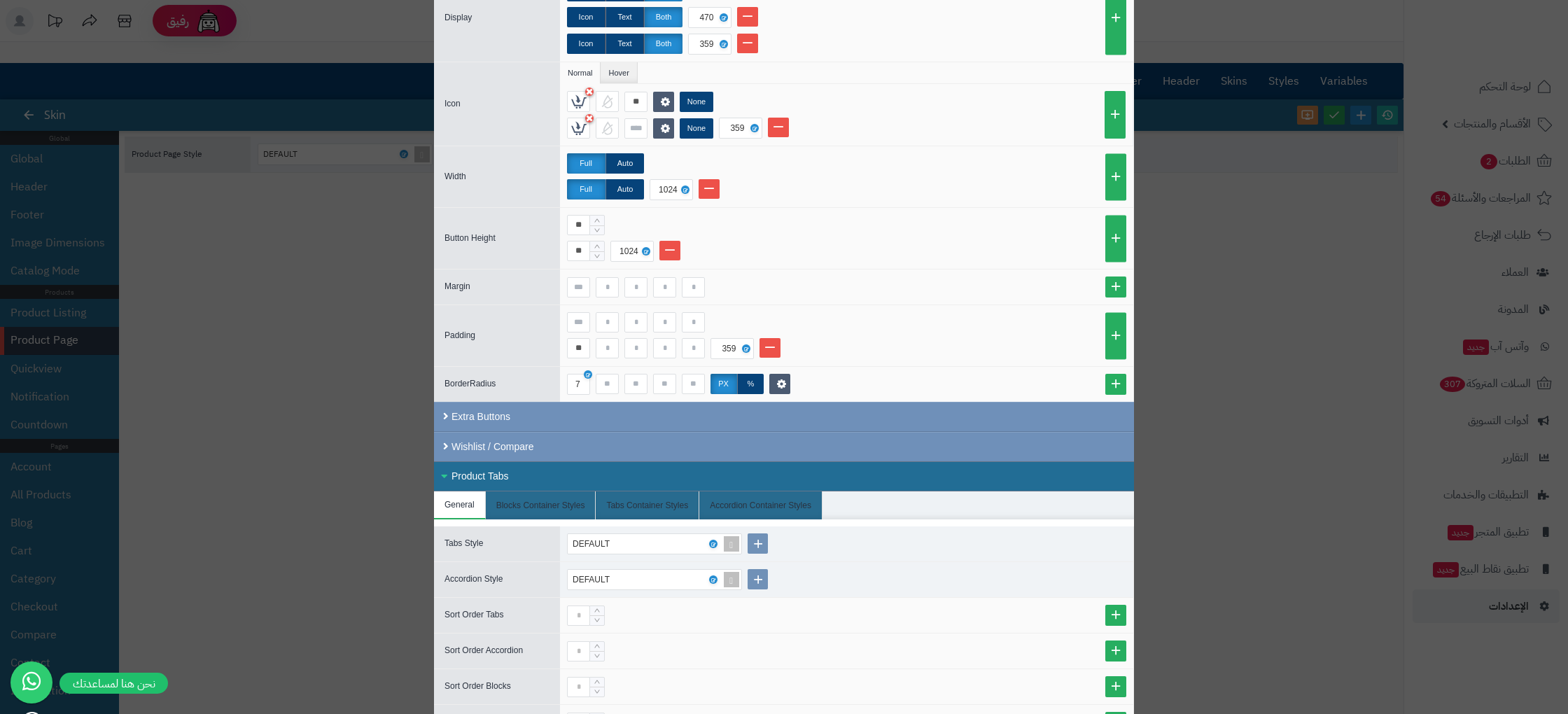
scroll to position [705, 0]
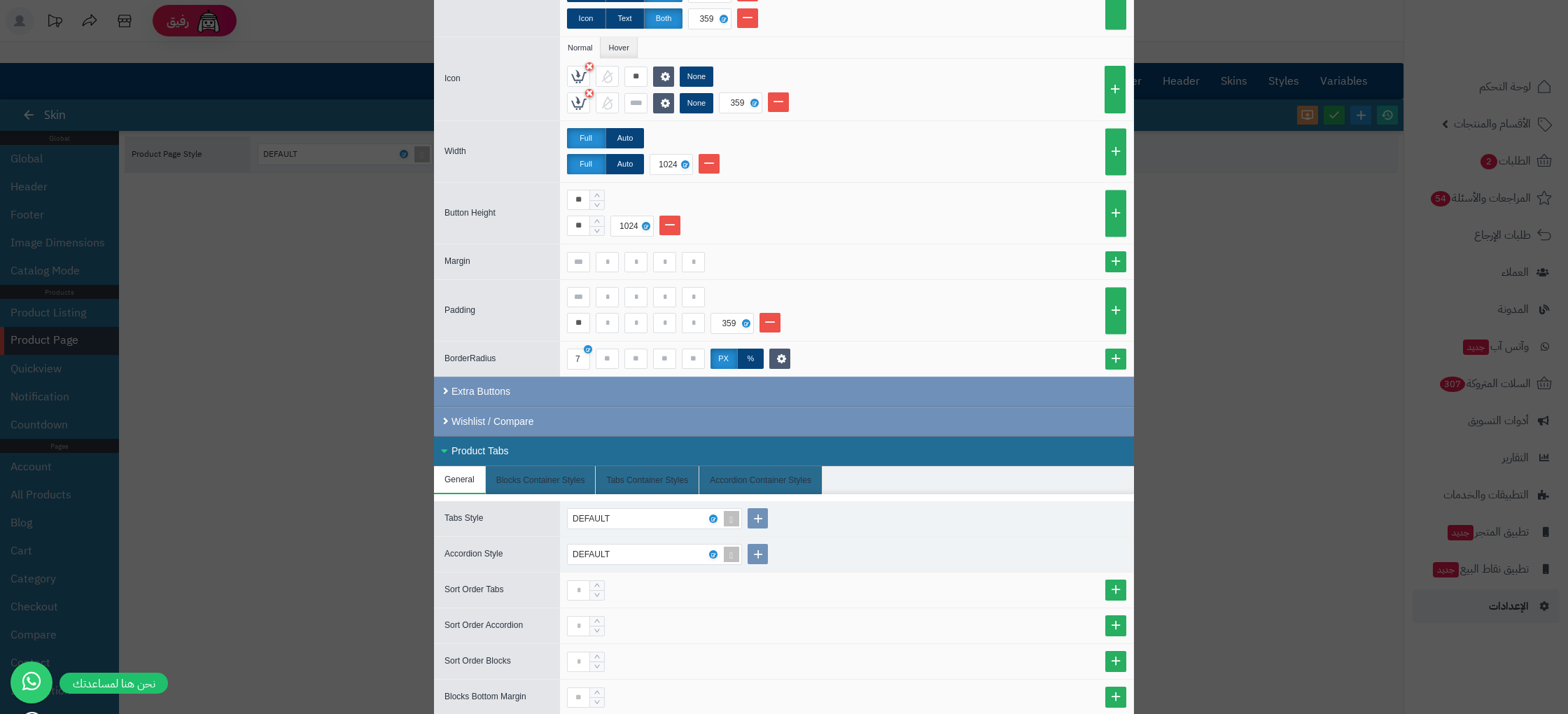
click at [775, 395] on div "Extra Buttons" at bounding box center [783, 391] width 700 height 30
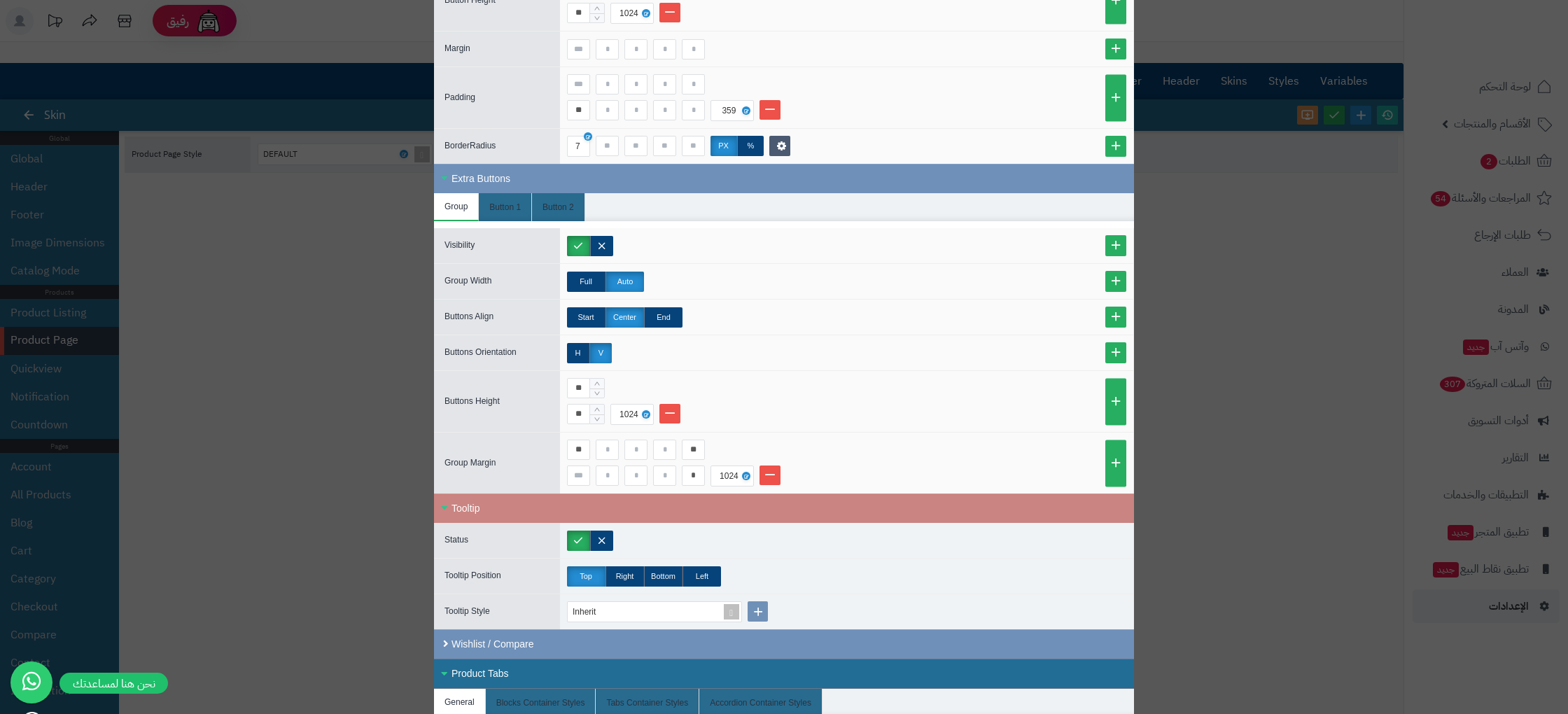
scroll to position [918, 0]
click at [589, 449] on input "**" at bounding box center [578, 449] width 23 height 20
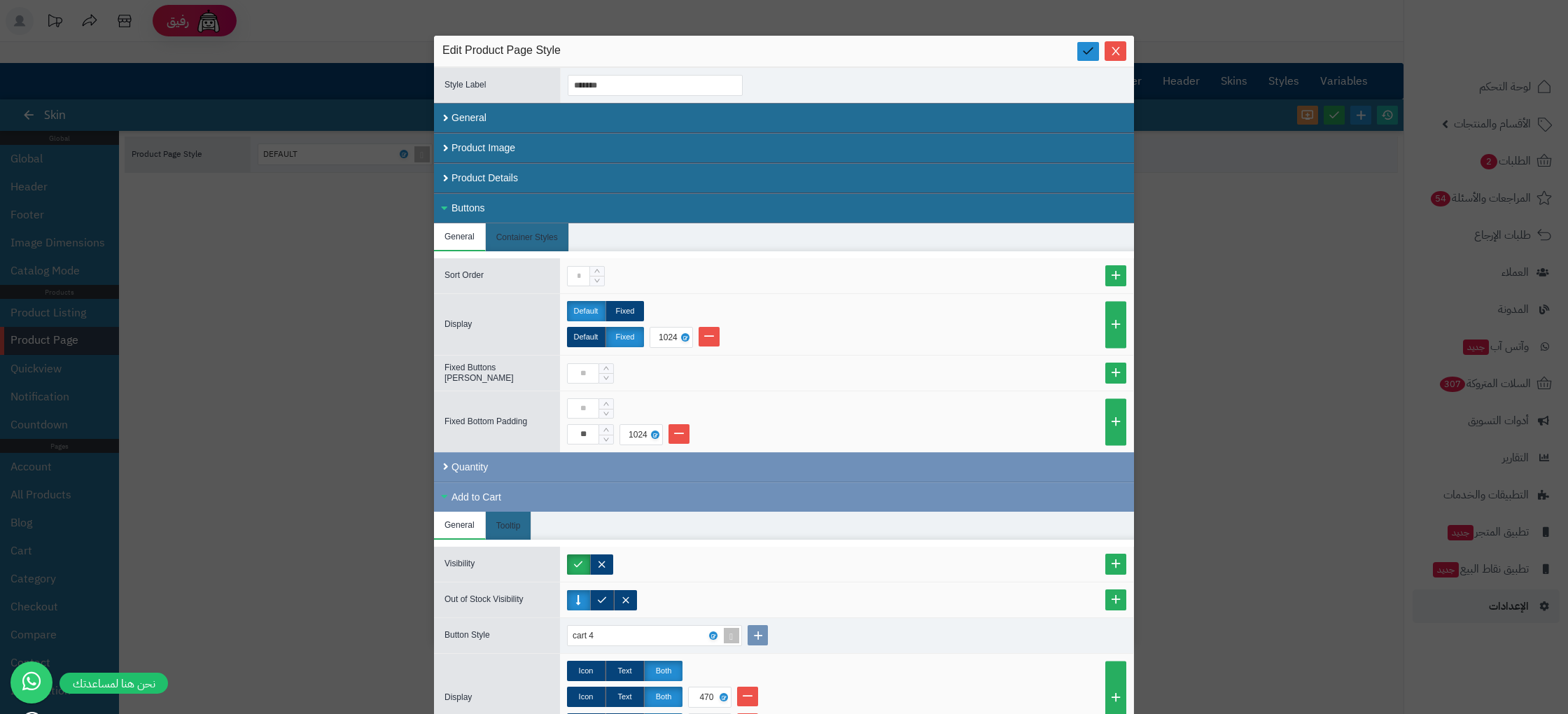
drag, startPoint x: 1084, startPoint y: 43, endPoint x: 1093, endPoint y: 47, distance: 9.8
click at [1084, 44] on icon at bounding box center [1088, 50] width 14 height 14
click at [1112, 49] on icon "Close" at bounding box center [1116, 50] width 11 height 11
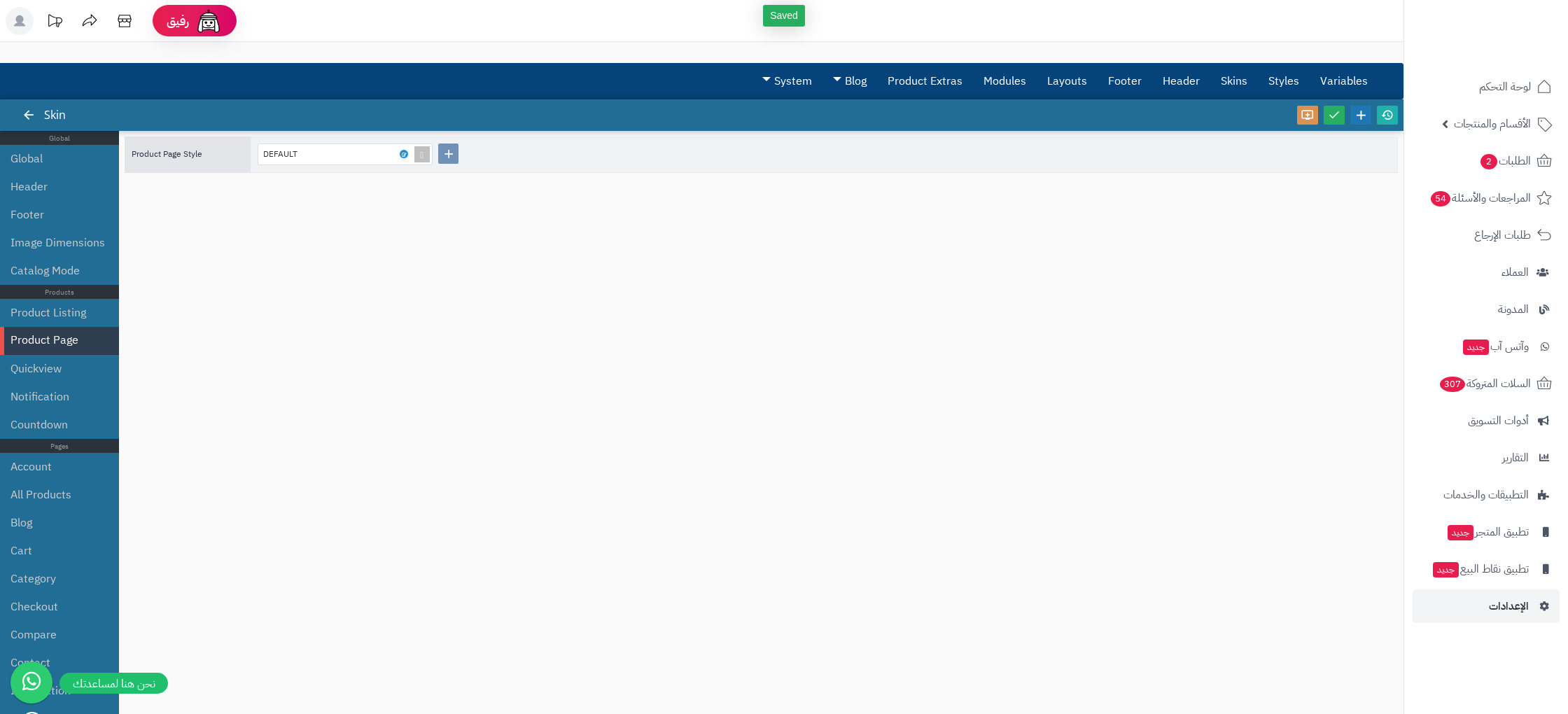
drag, startPoint x: 1337, startPoint y: 115, endPoint x: 1354, endPoint y: 120, distance: 17.7
click at [1337, 115] on icon at bounding box center [1335, 115] width 13 height 13
click at [1382, 118] on icon at bounding box center [1388, 115] width 13 height 13
click at [1508, 99] on link "لوحة التحكم" at bounding box center [1486, 87] width 147 height 34
